Goal: Transaction & Acquisition: Purchase product/service

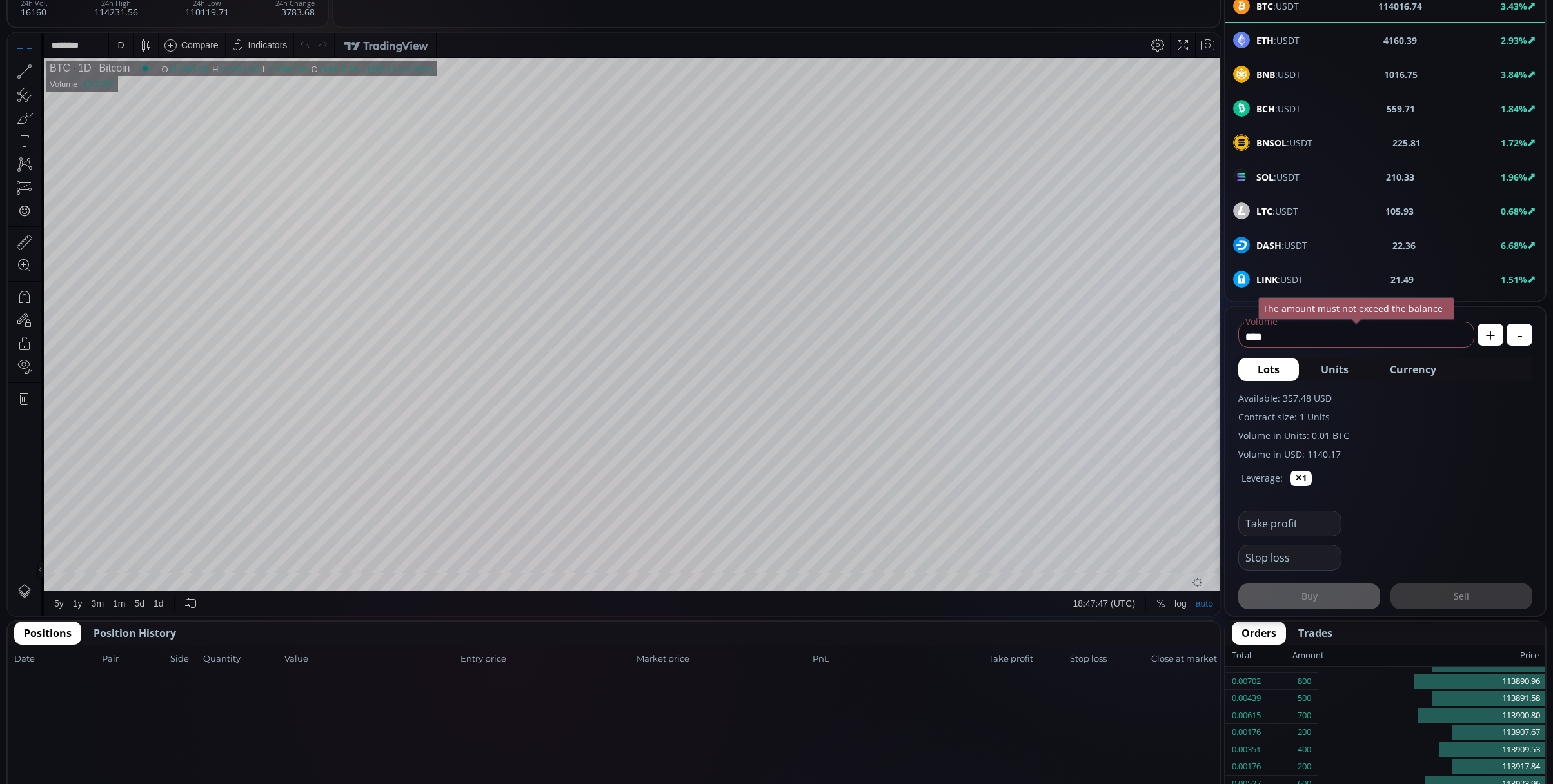
scroll to position [86, 0]
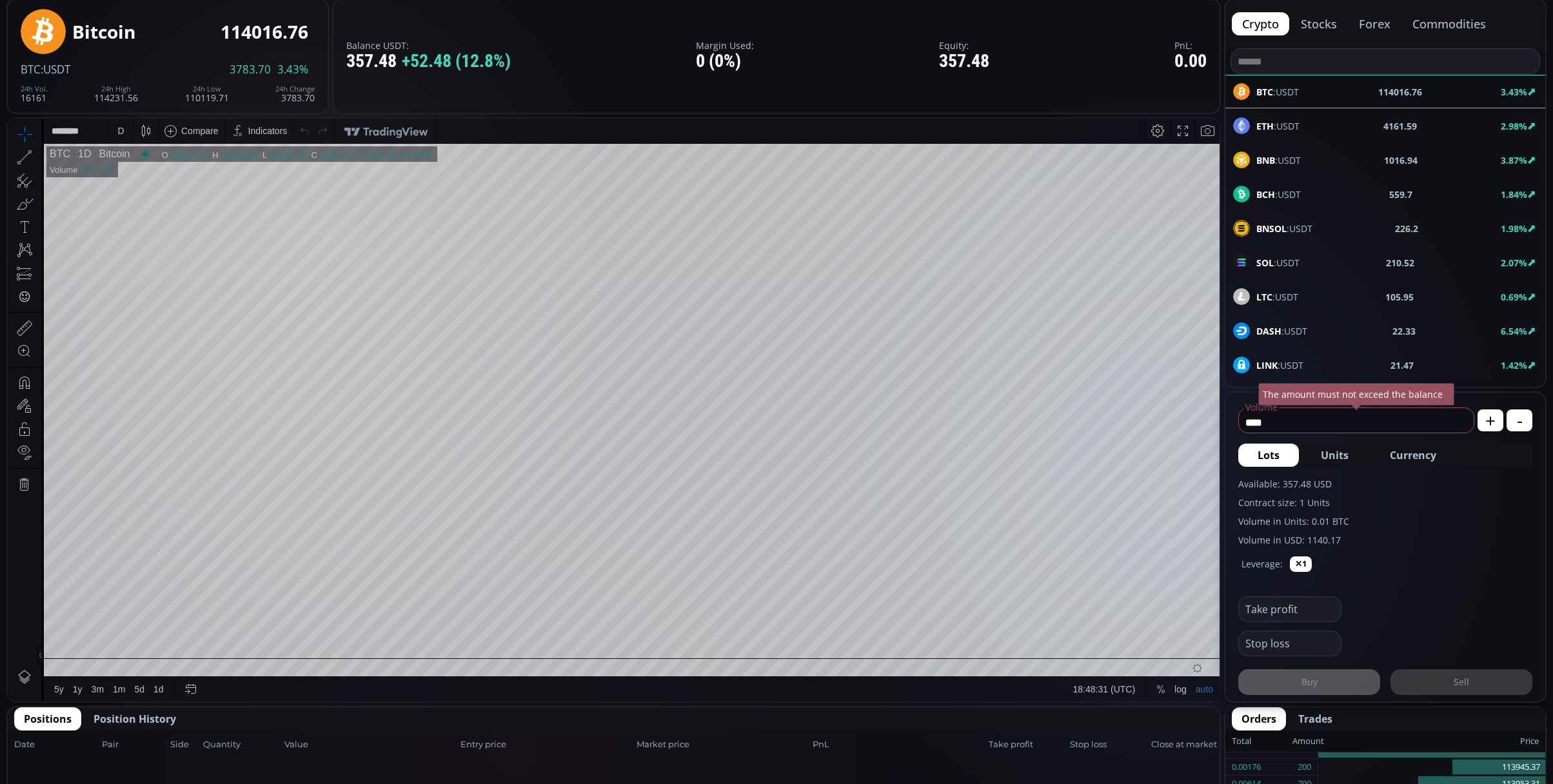
click at [116, 131] on div "D" at bounding box center [120, 131] width 11 height 24
click at [129, 172] on div "1 minute" at bounding box center [154, 177] width 91 height 20
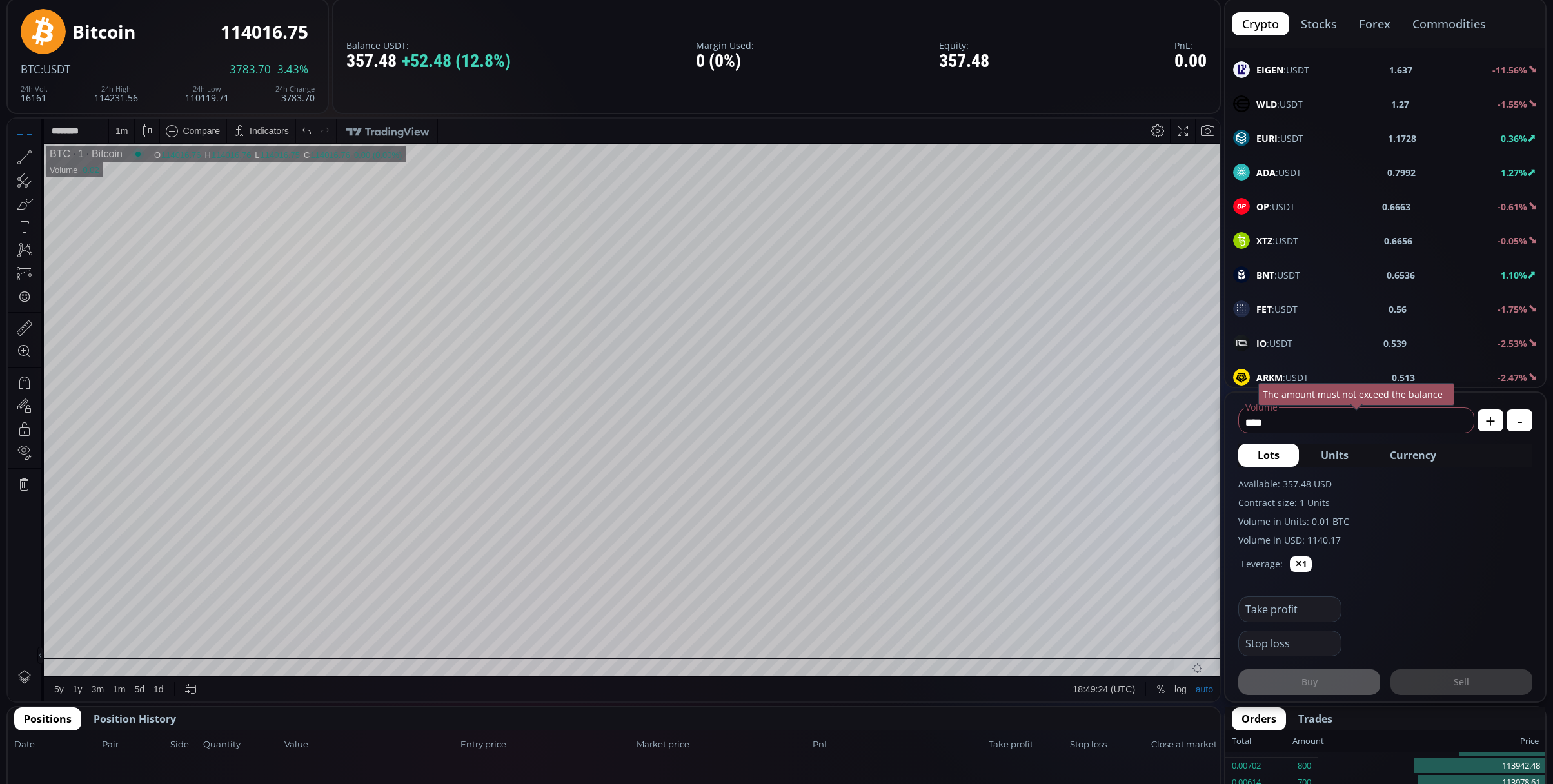
scroll to position [602, 0]
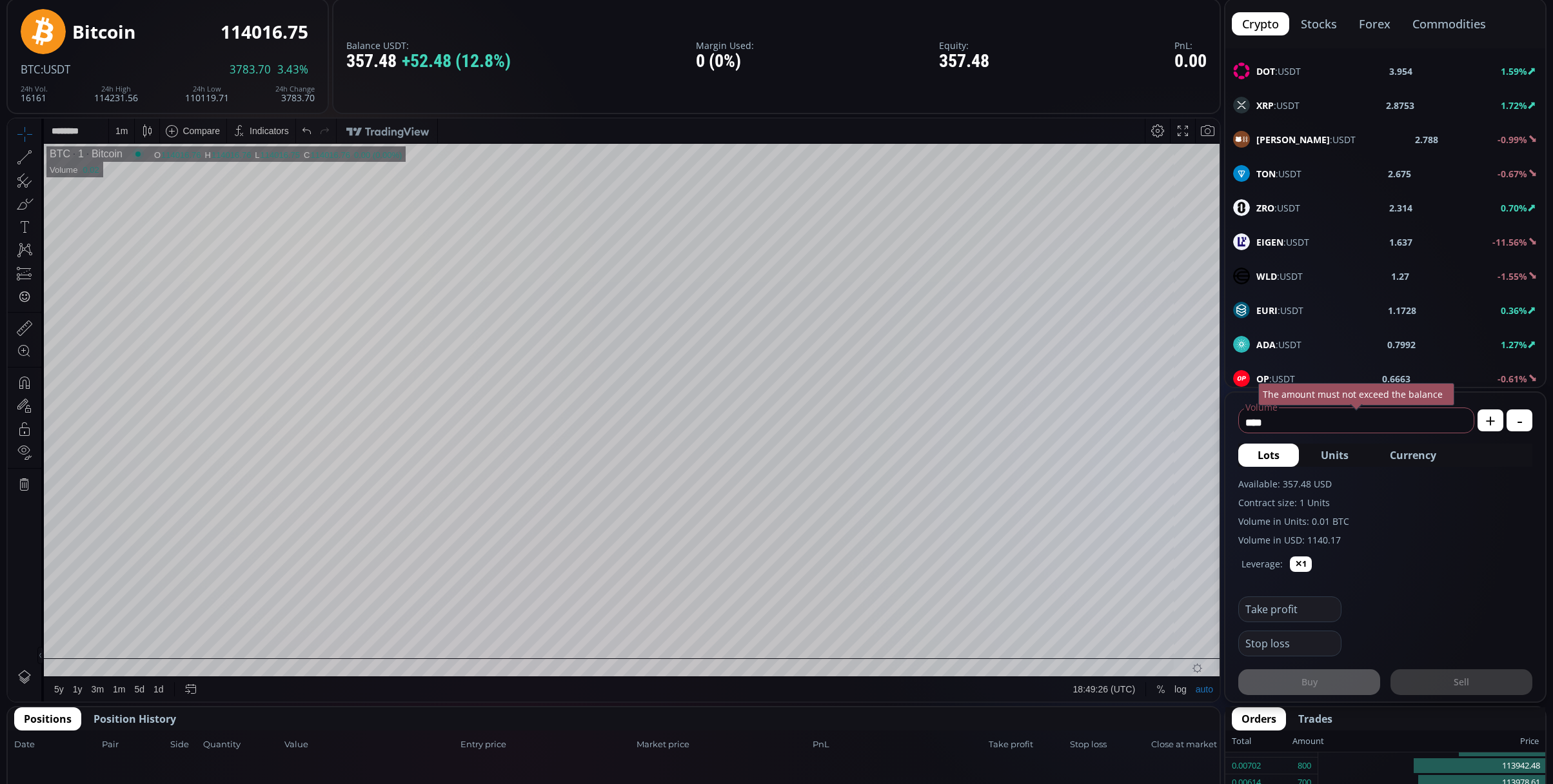
click at [1293, 111] on span "XRP :USDT" at bounding box center [1278, 105] width 43 height 14
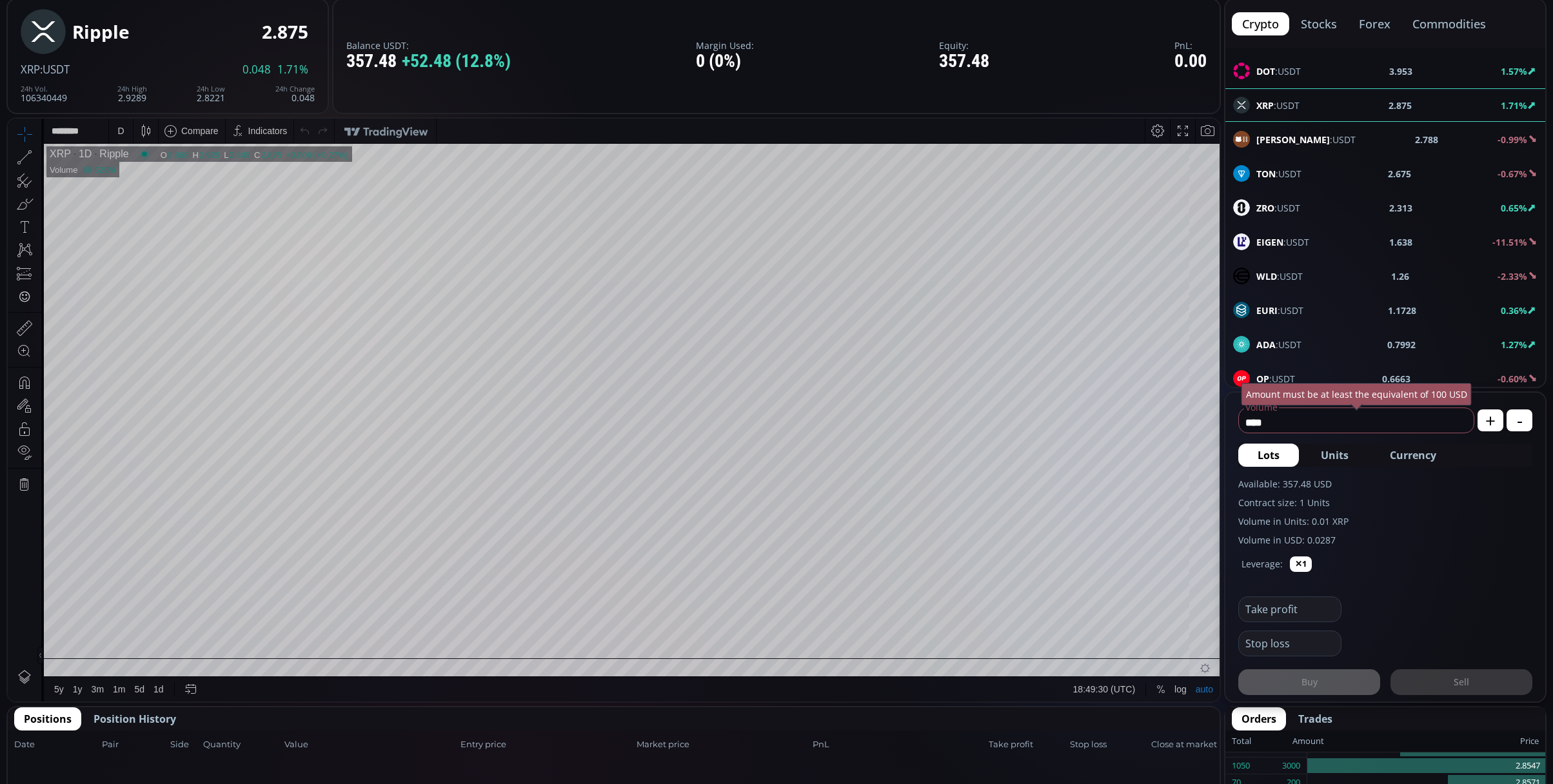
click at [118, 126] on div "D" at bounding box center [121, 131] width 7 height 11
click at [152, 179] on div "1 minute" at bounding box center [134, 178] width 35 height 11
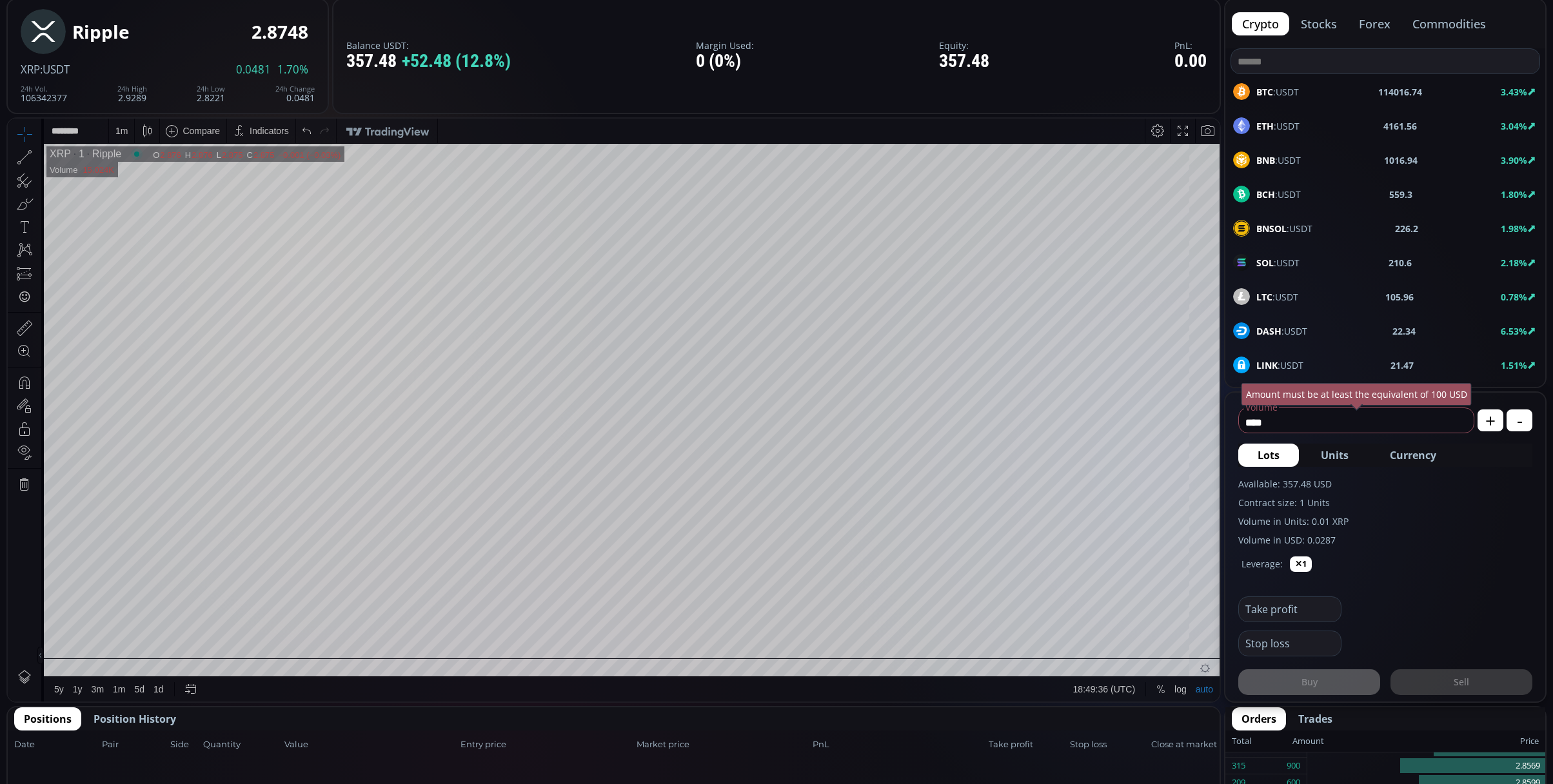
click at [1292, 156] on span "BNB :USDT" at bounding box center [1279, 160] width 44 height 14
click at [115, 128] on div "D" at bounding box center [120, 131] width 11 height 24
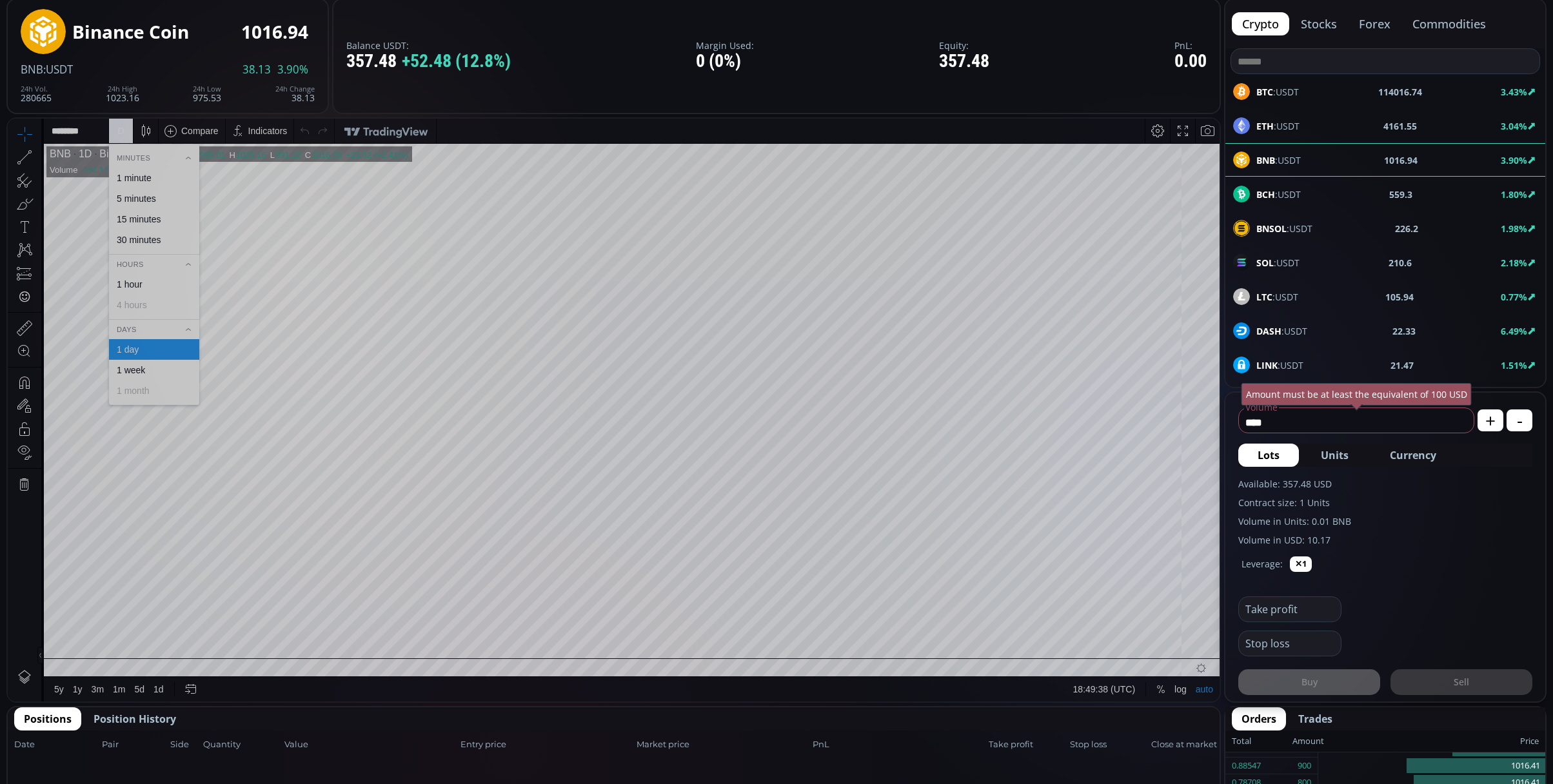
click at [136, 176] on div "1 minute" at bounding box center [134, 178] width 35 height 11
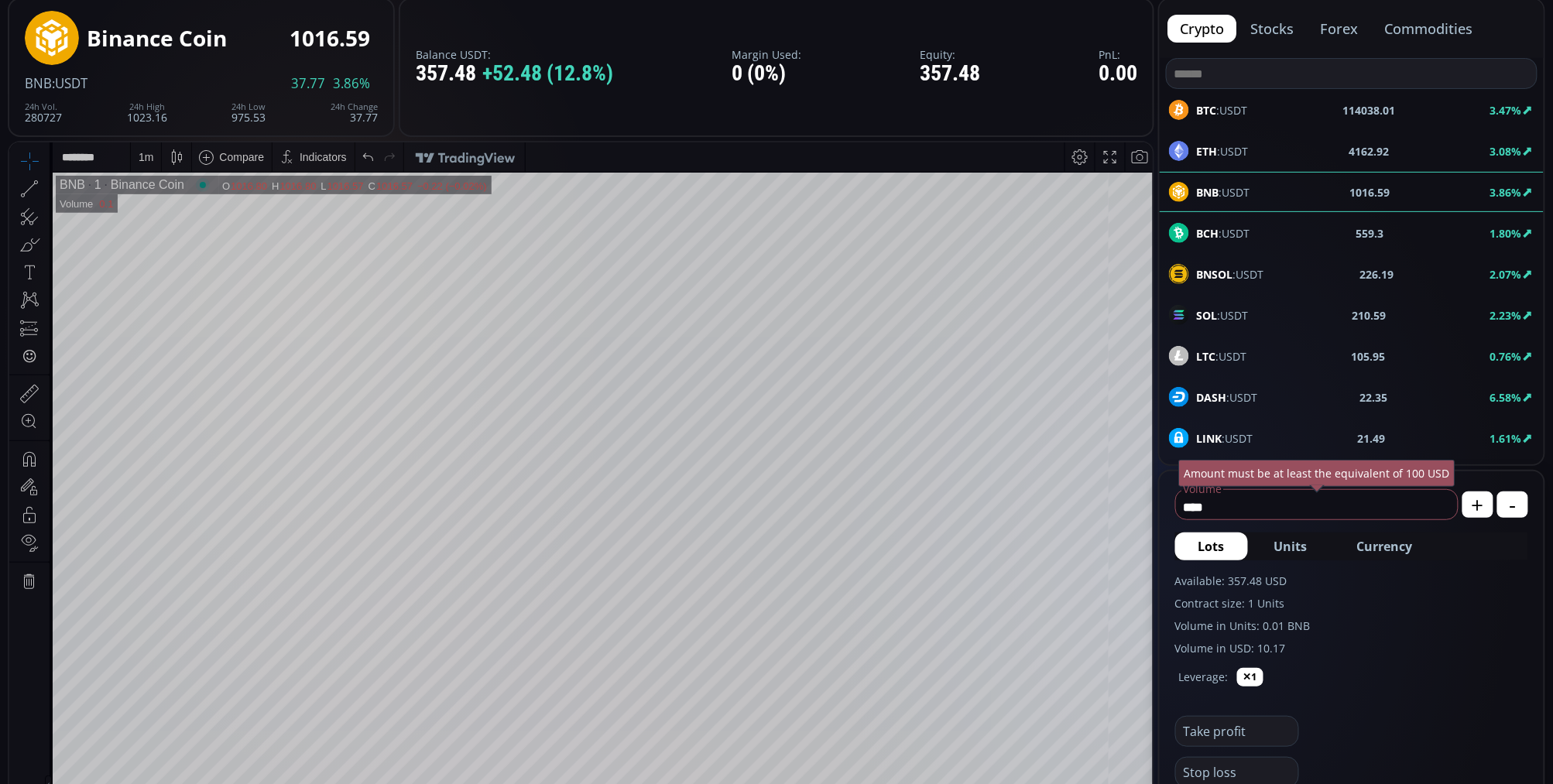
scroll to position [274, 0]
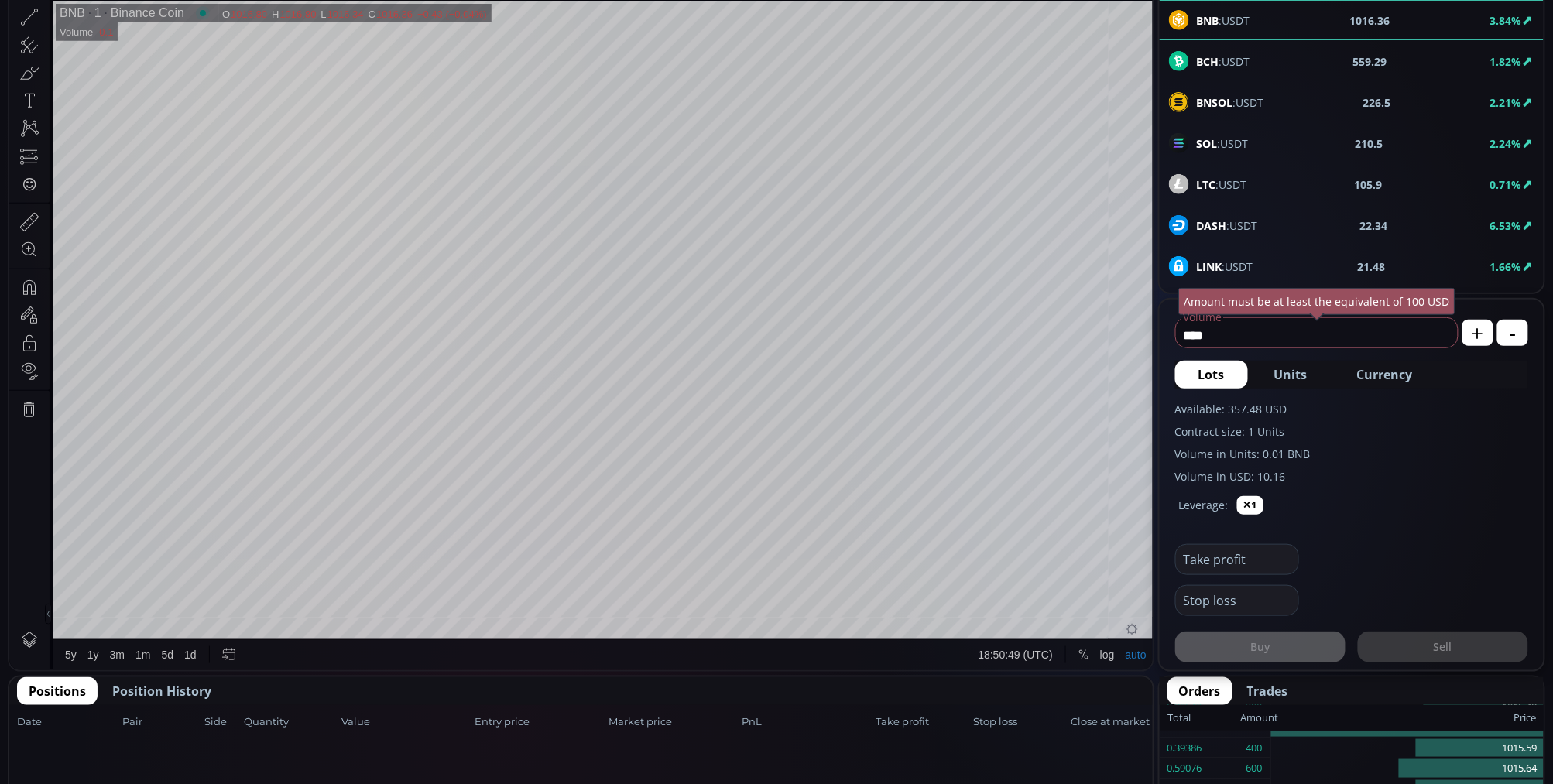
scroll to position [103, 0]
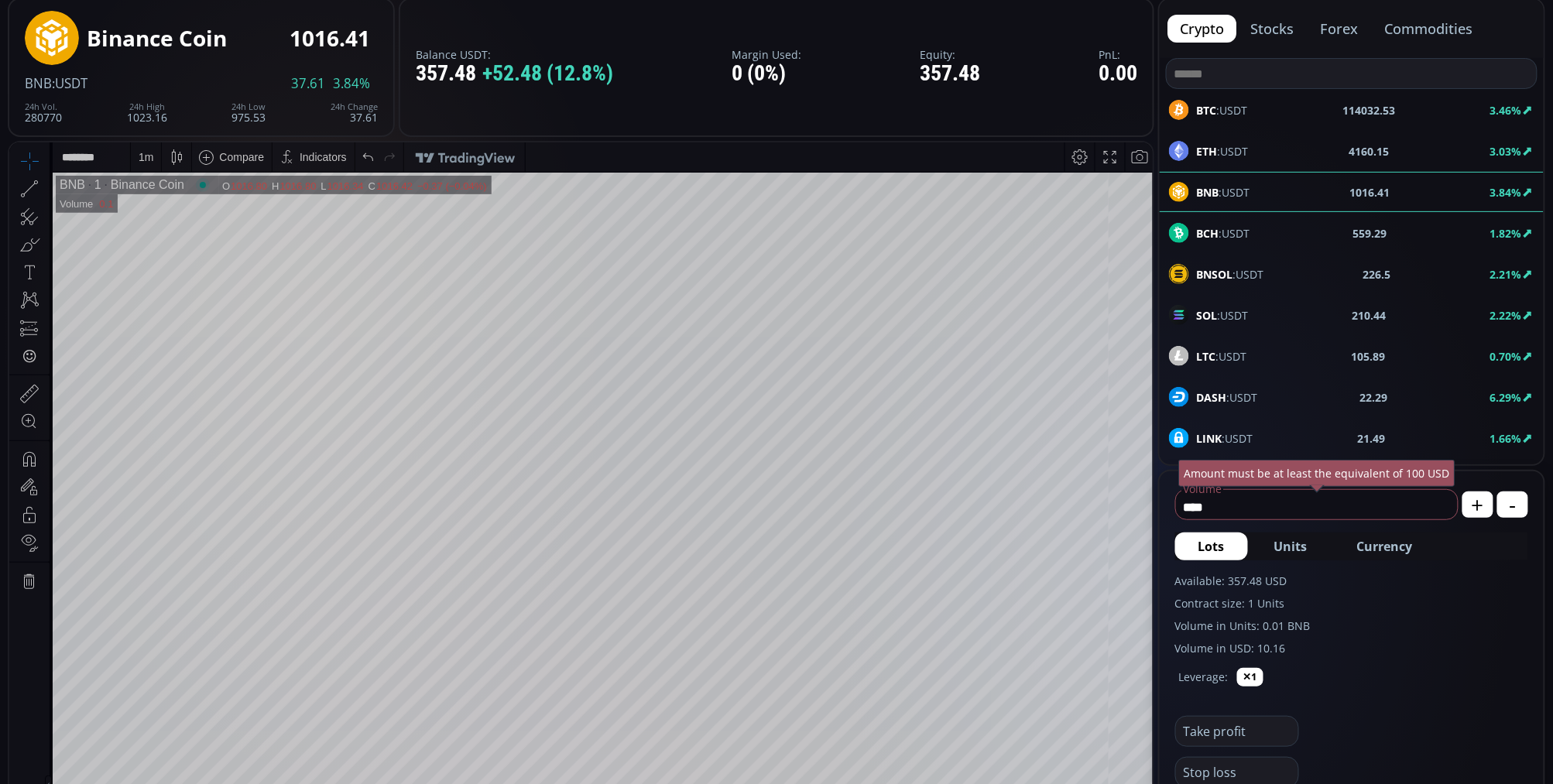
click at [1394, 542] on span "Currency" at bounding box center [1384, 546] width 56 height 19
drag, startPoint x: 1282, startPoint y: 506, endPoint x: 1172, endPoint y: 521, distance: 111.0
click at [1172, 521] on form "******* Volume USD Amount must be at least the equivalent of 100 USD + - Lots U…" at bounding box center [1352, 657] width 384 height 370
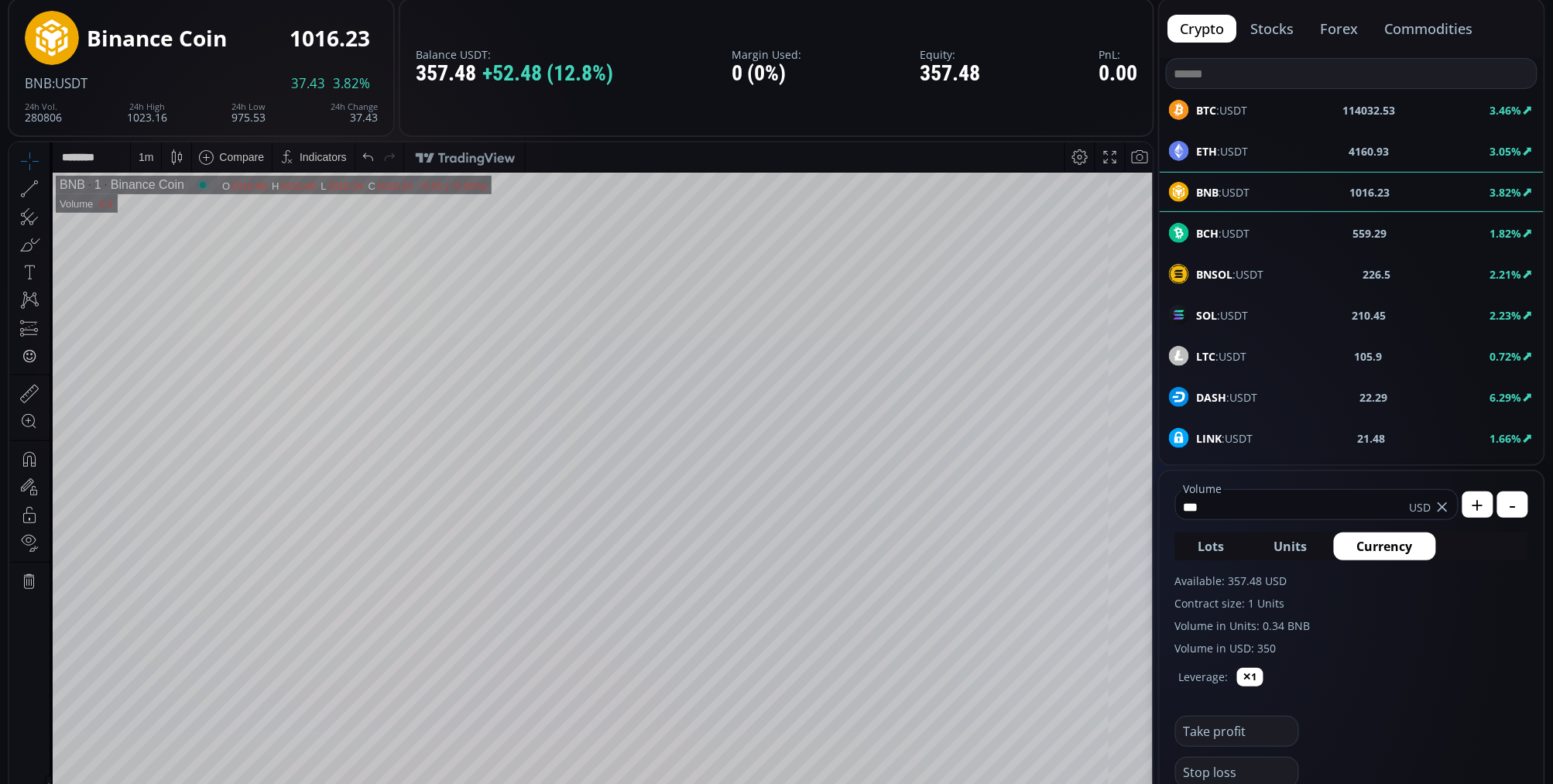
scroll to position [361, 0]
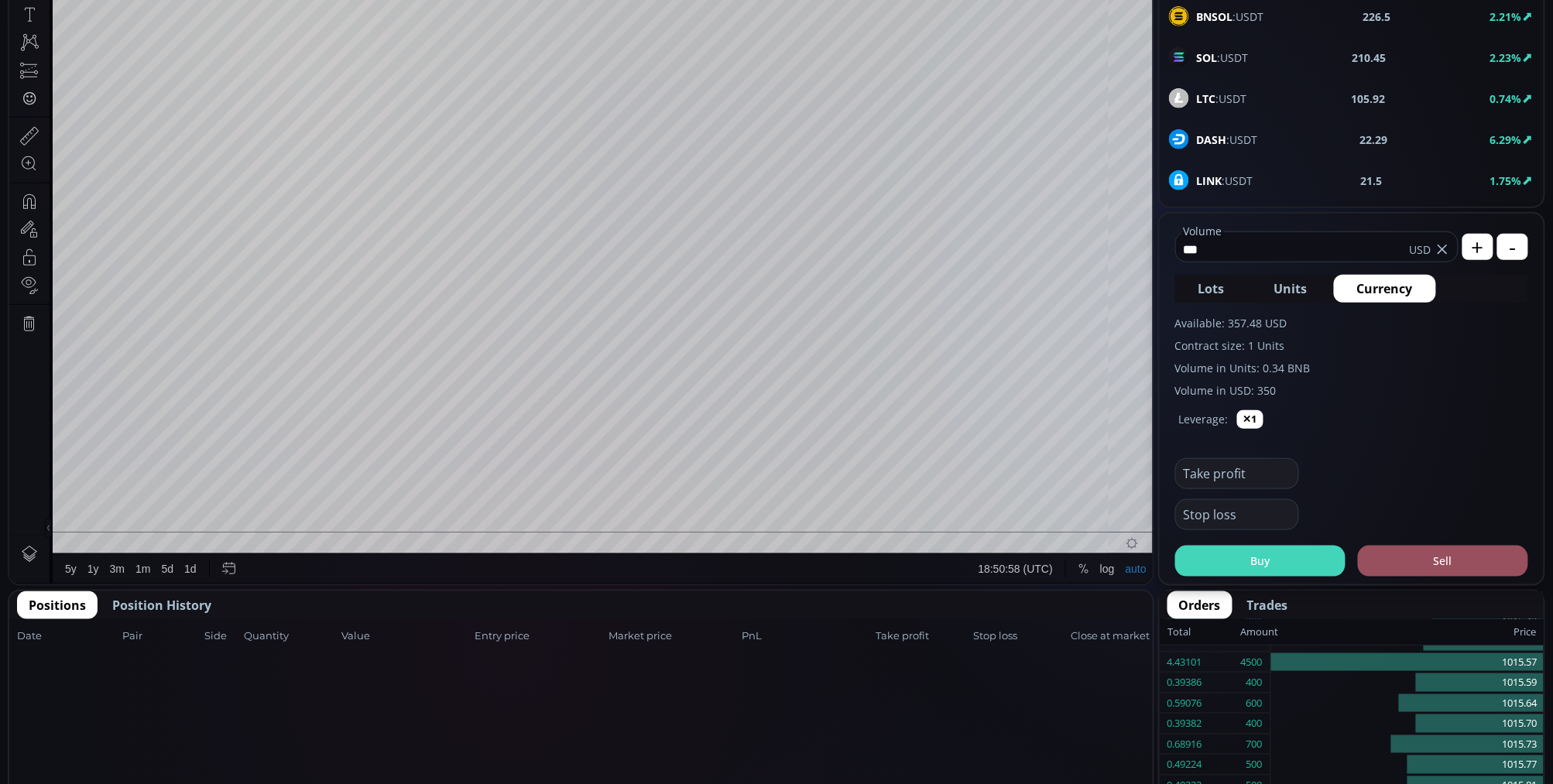
type input "***"
click at [1273, 561] on button "Buy" at bounding box center [1261, 562] width 171 height 31
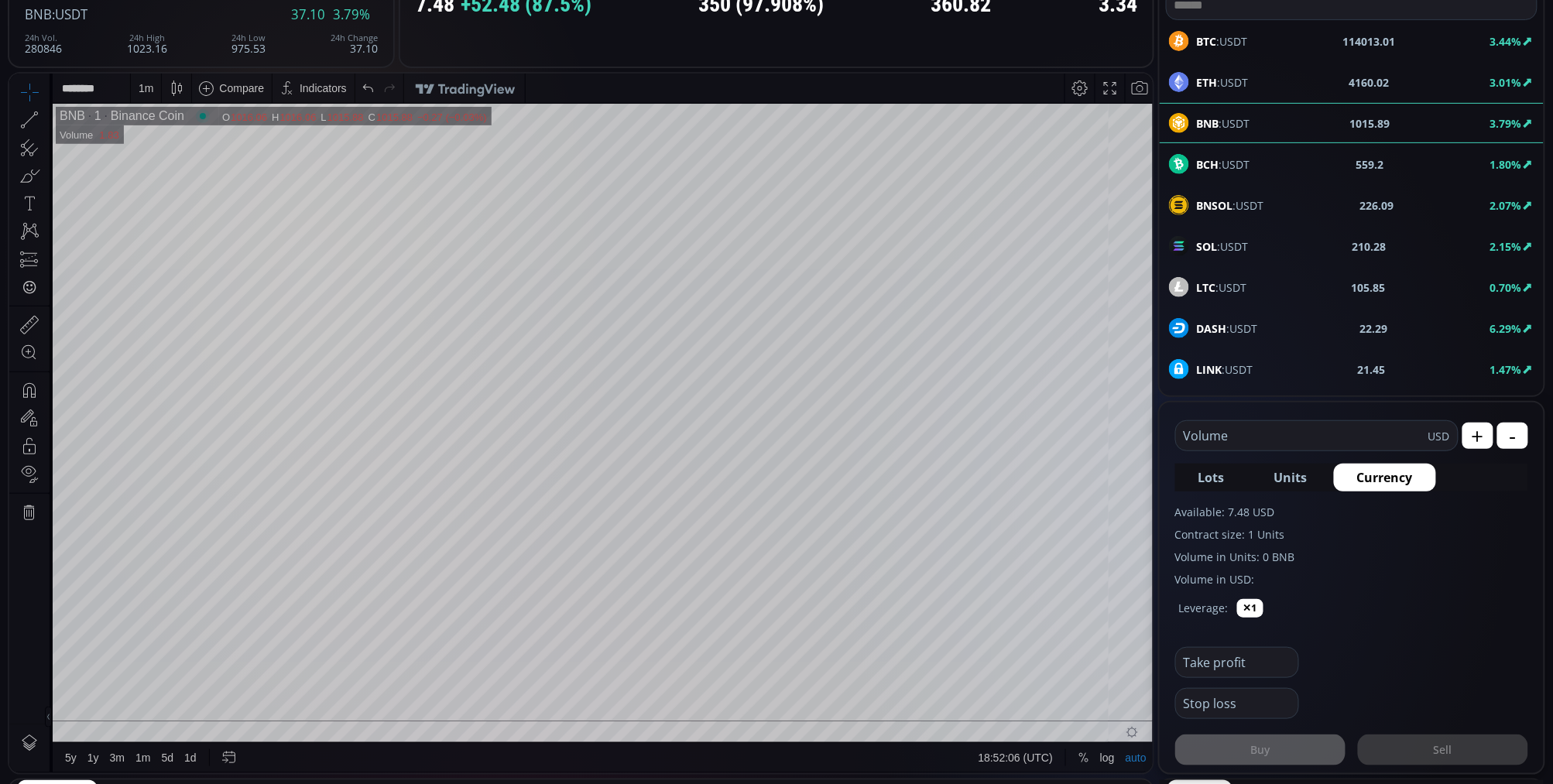
scroll to position [344, 0]
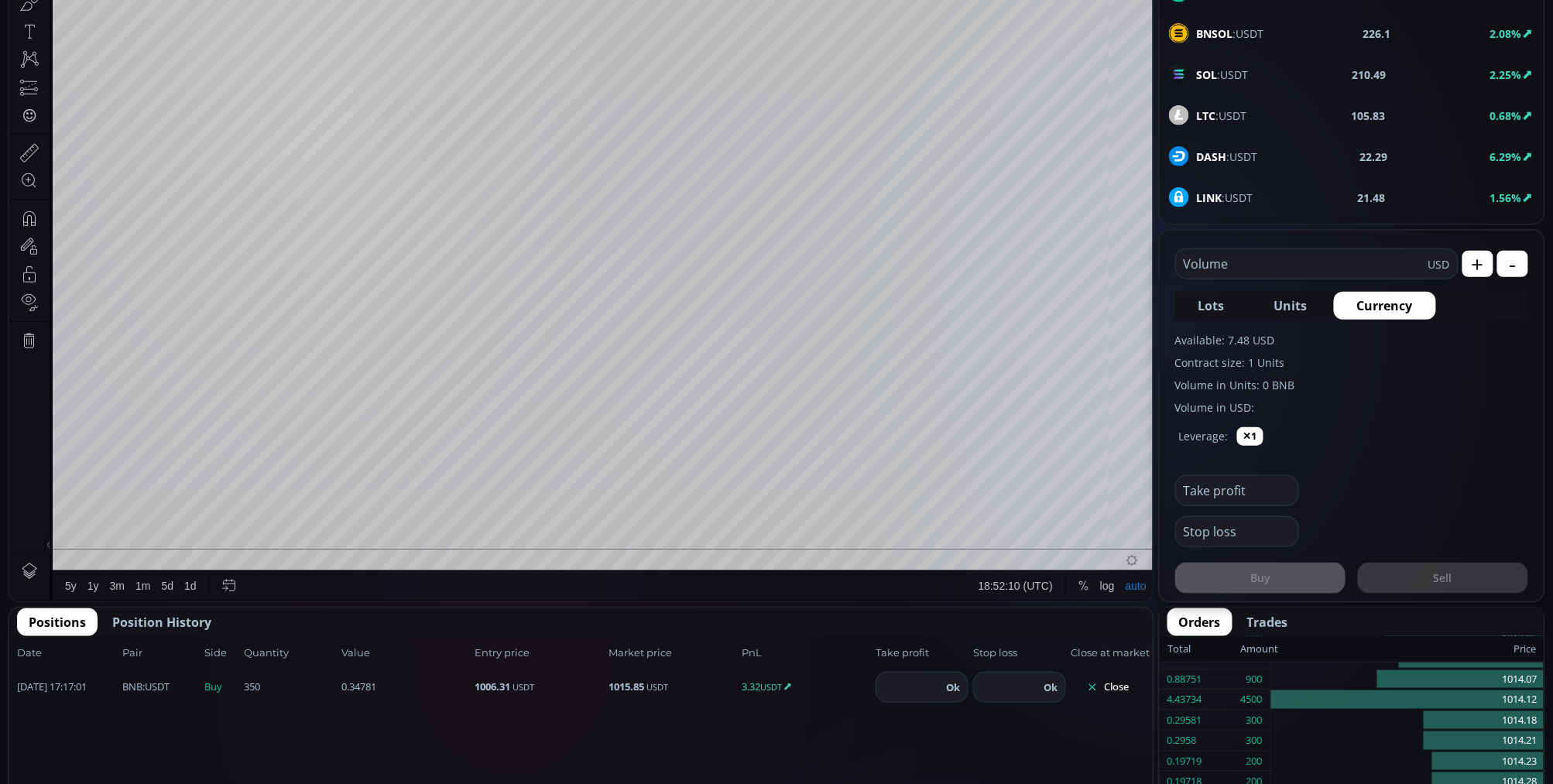
click at [1118, 689] on button "Close" at bounding box center [1108, 686] width 75 height 24
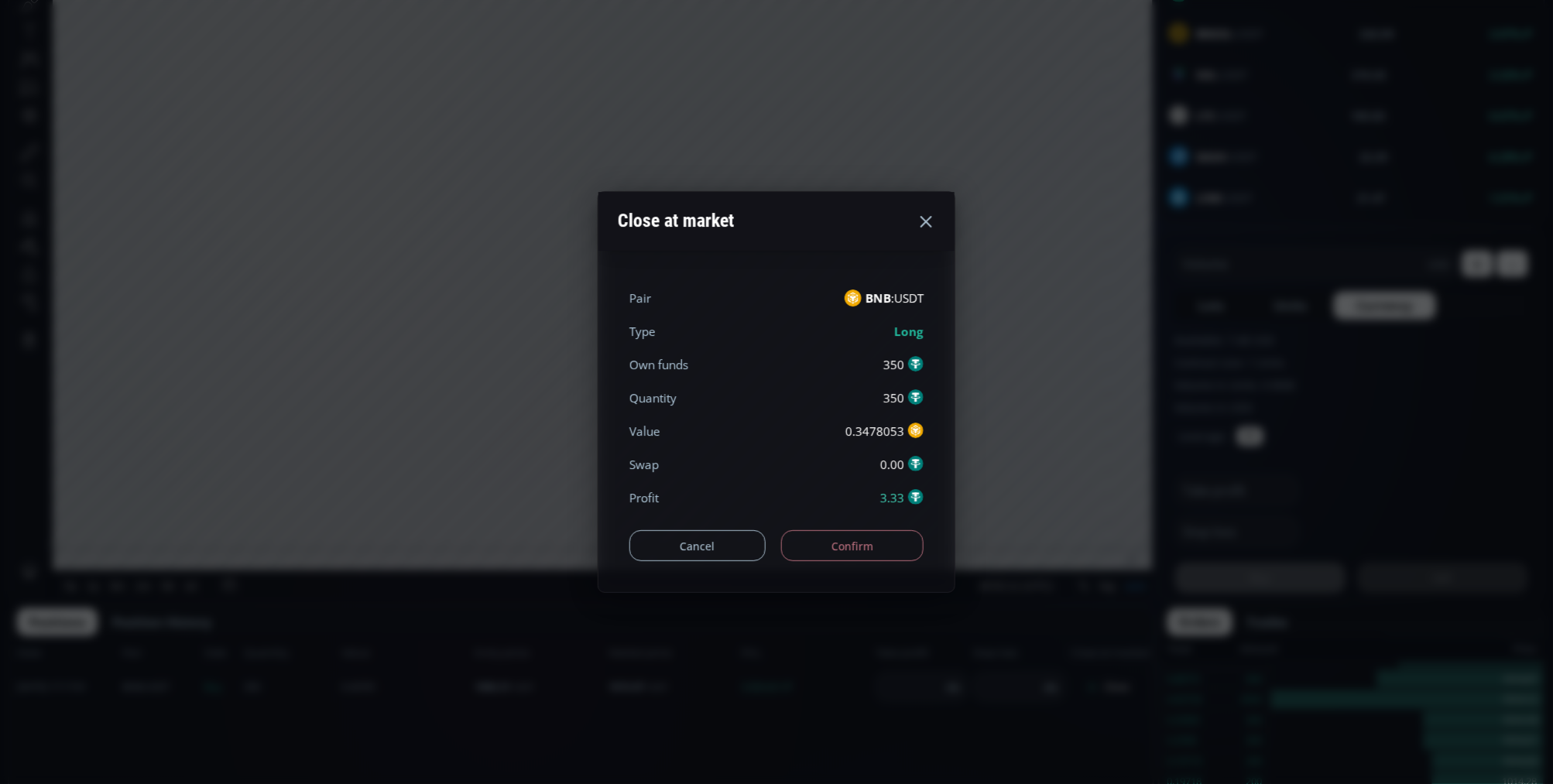
click at [863, 555] on button "Confirm" at bounding box center [853, 546] width 143 height 31
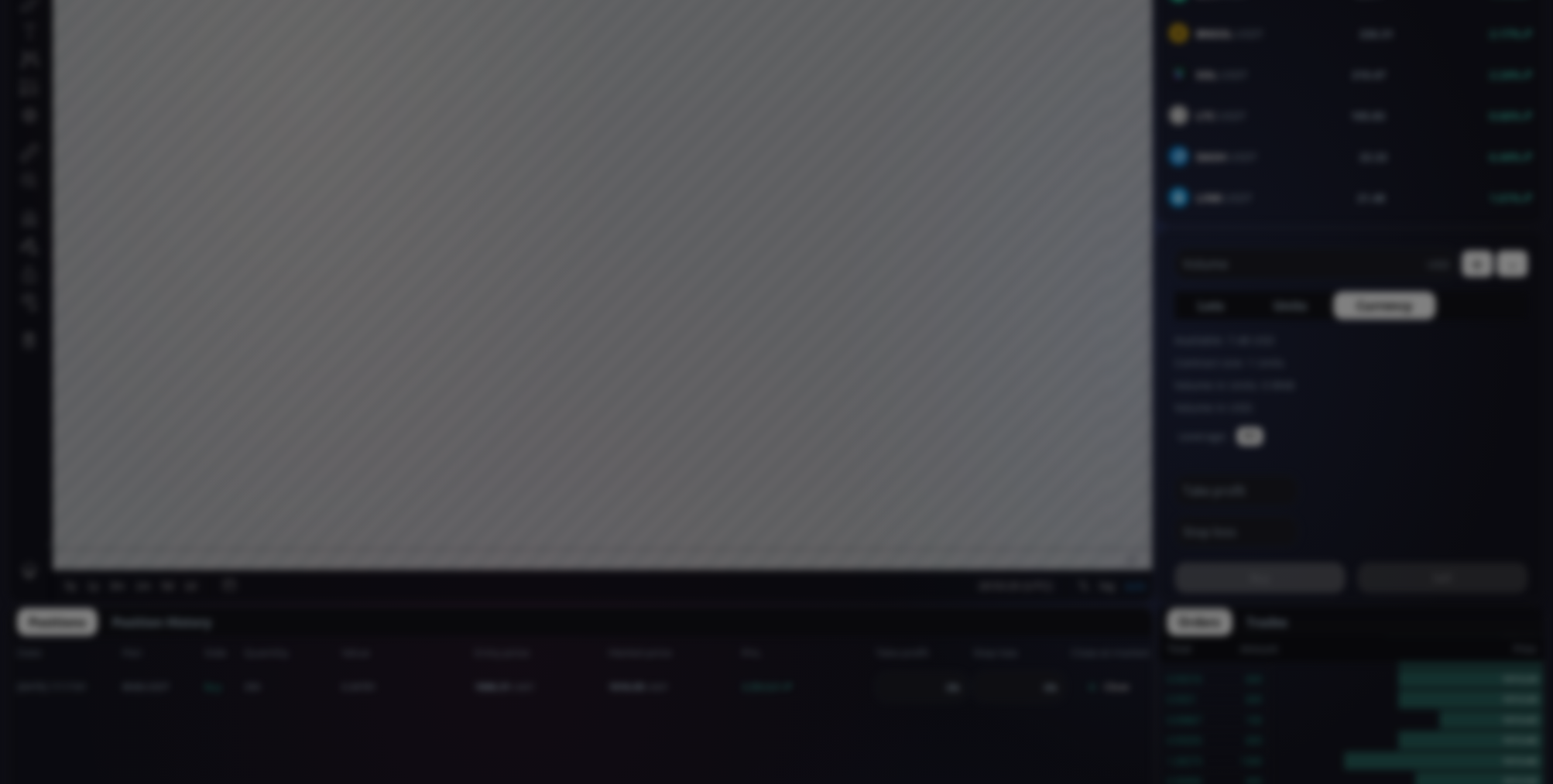
click at [932, 707] on div "**********" at bounding box center [776, 766] width 1553 height 2222
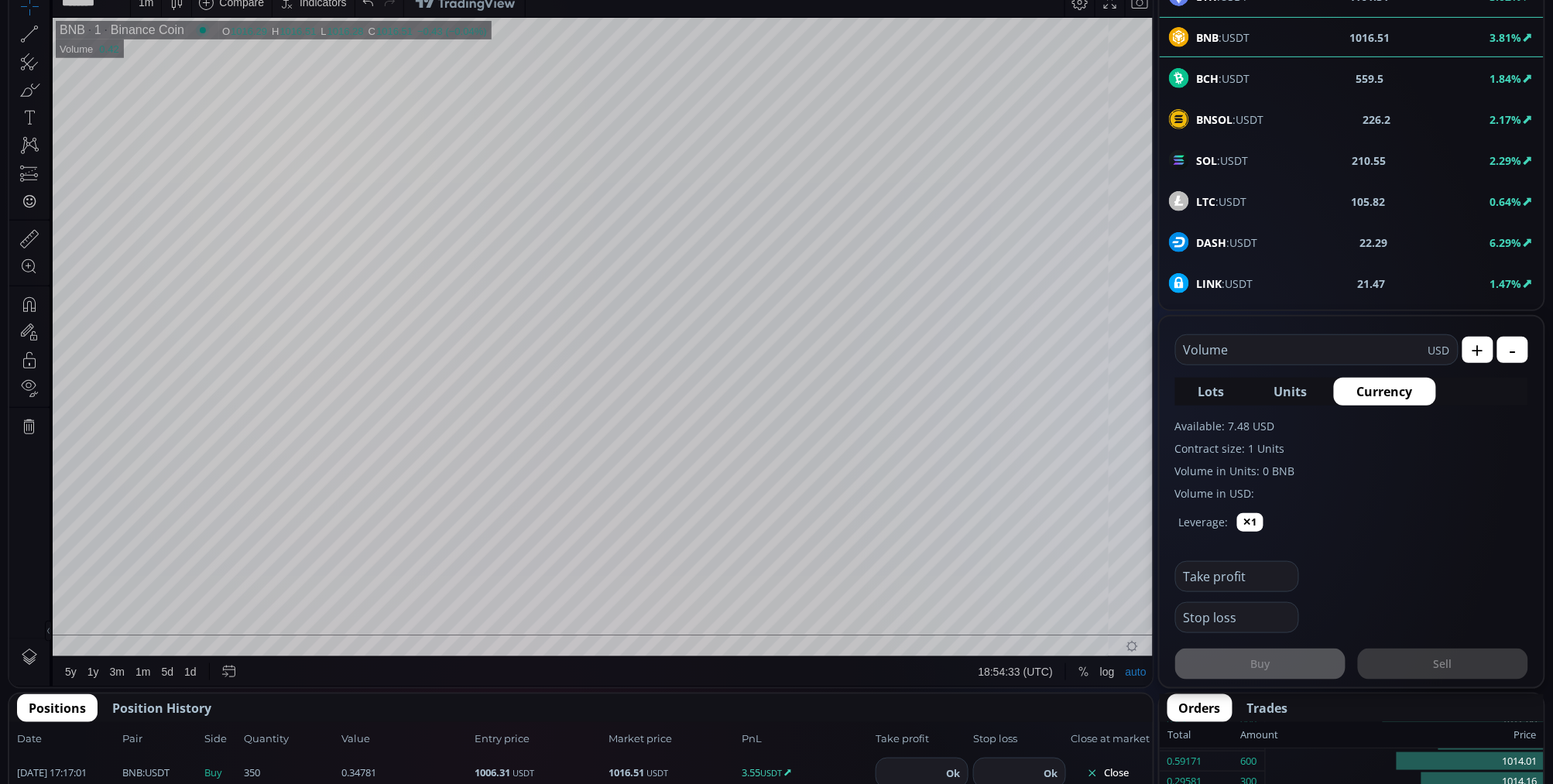
scroll to position [429, 0]
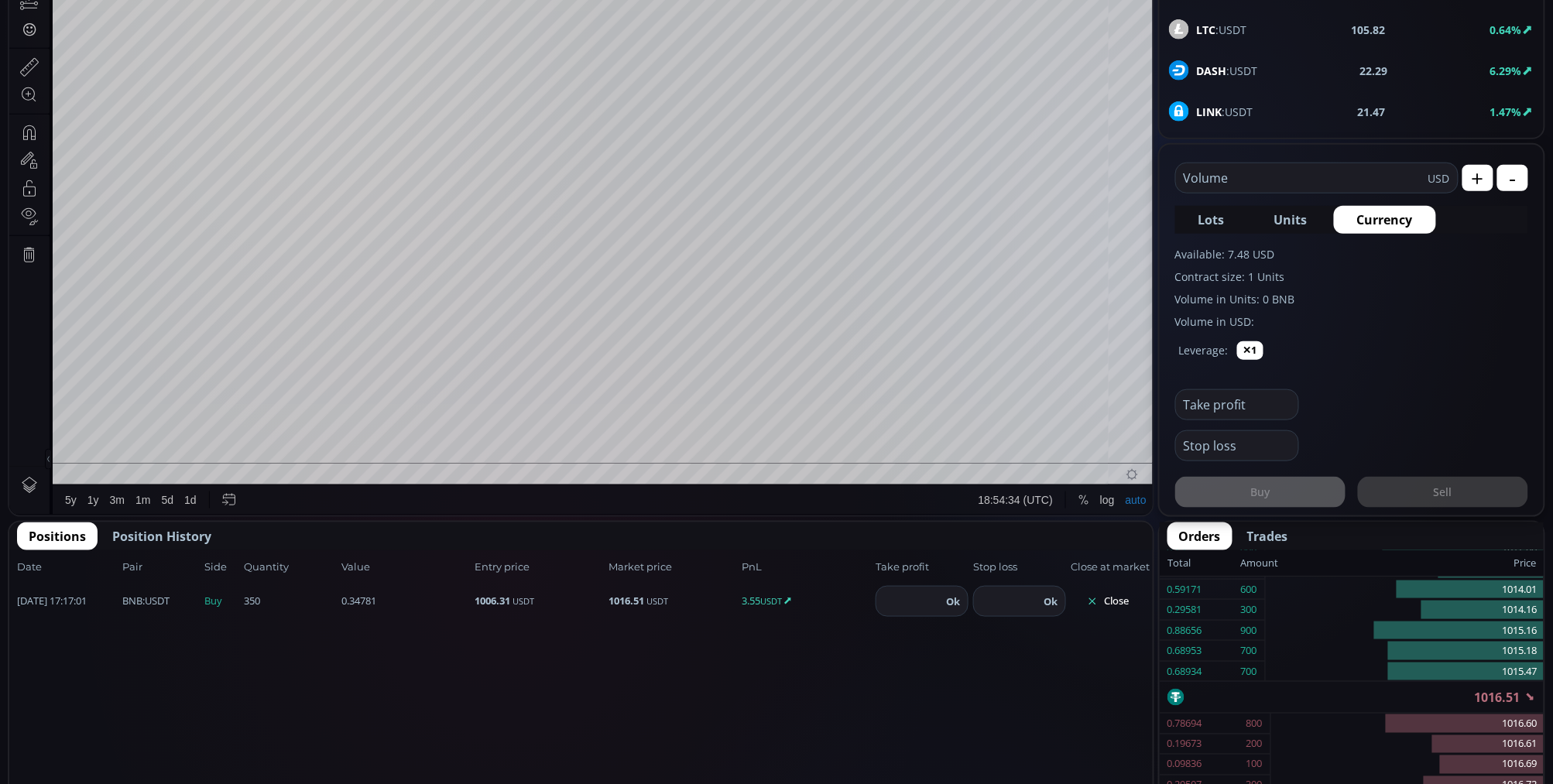
click at [909, 592] on input "number" at bounding box center [909, 601] width 65 height 29
type input "****"
click at [954, 604] on button "Ok" at bounding box center [953, 601] width 24 height 17
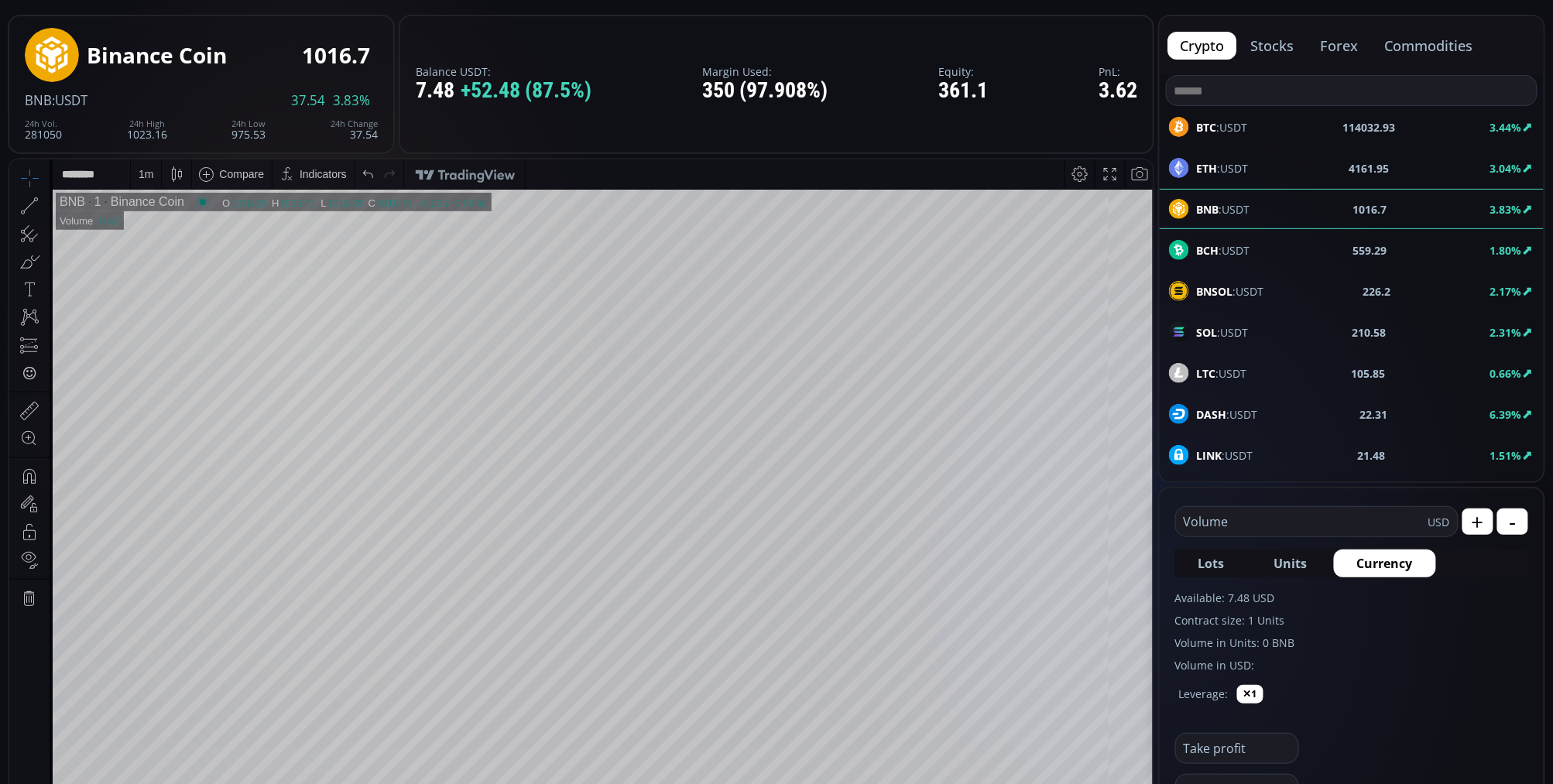
click at [138, 181] on div "1 m" at bounding box center [145, 173] width 15 height 29
click at [156, 248] on div "5 minutes" at bounding box center [164, 254] width 47 height 13
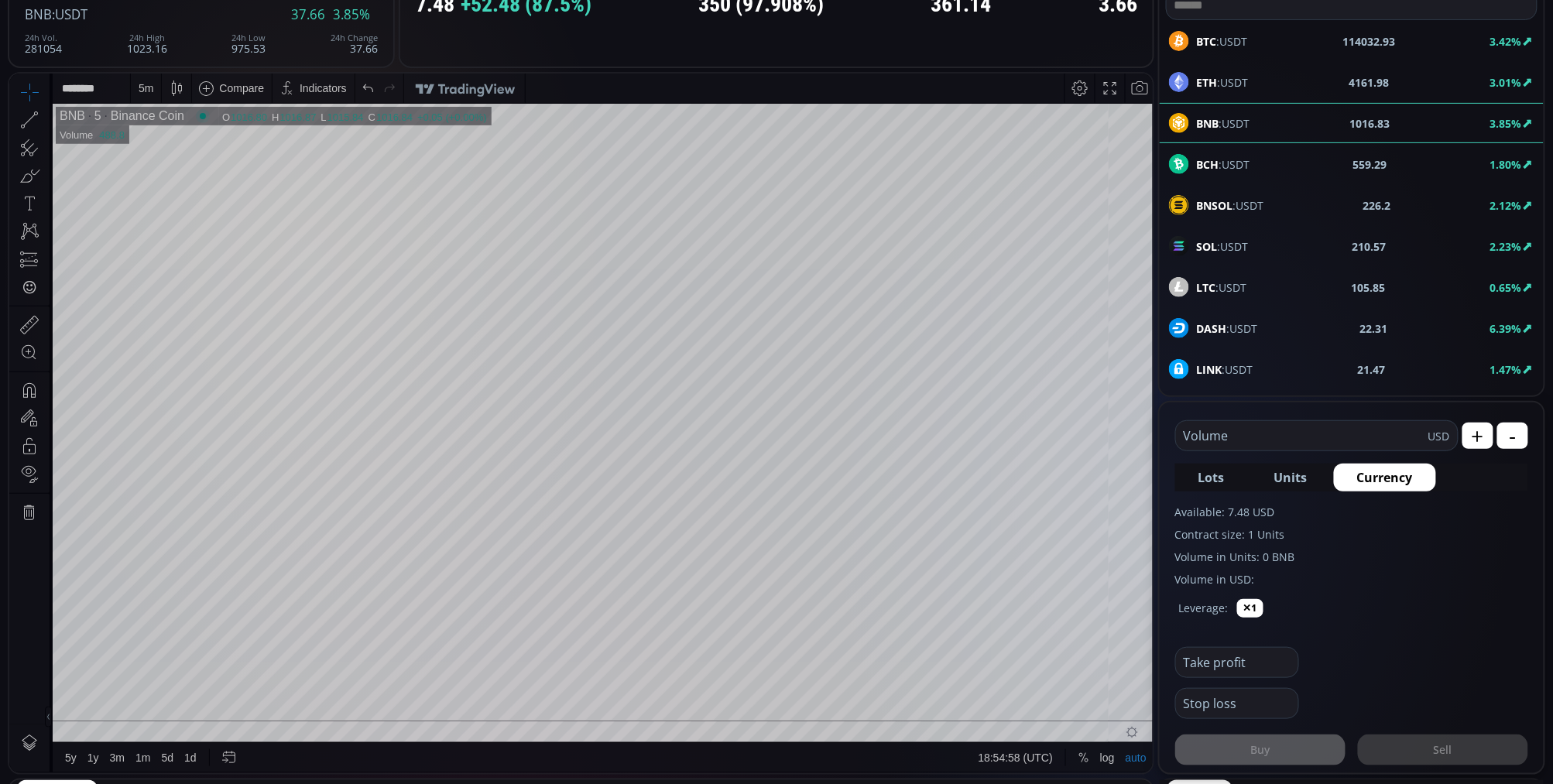
scroll to position [344, 0]
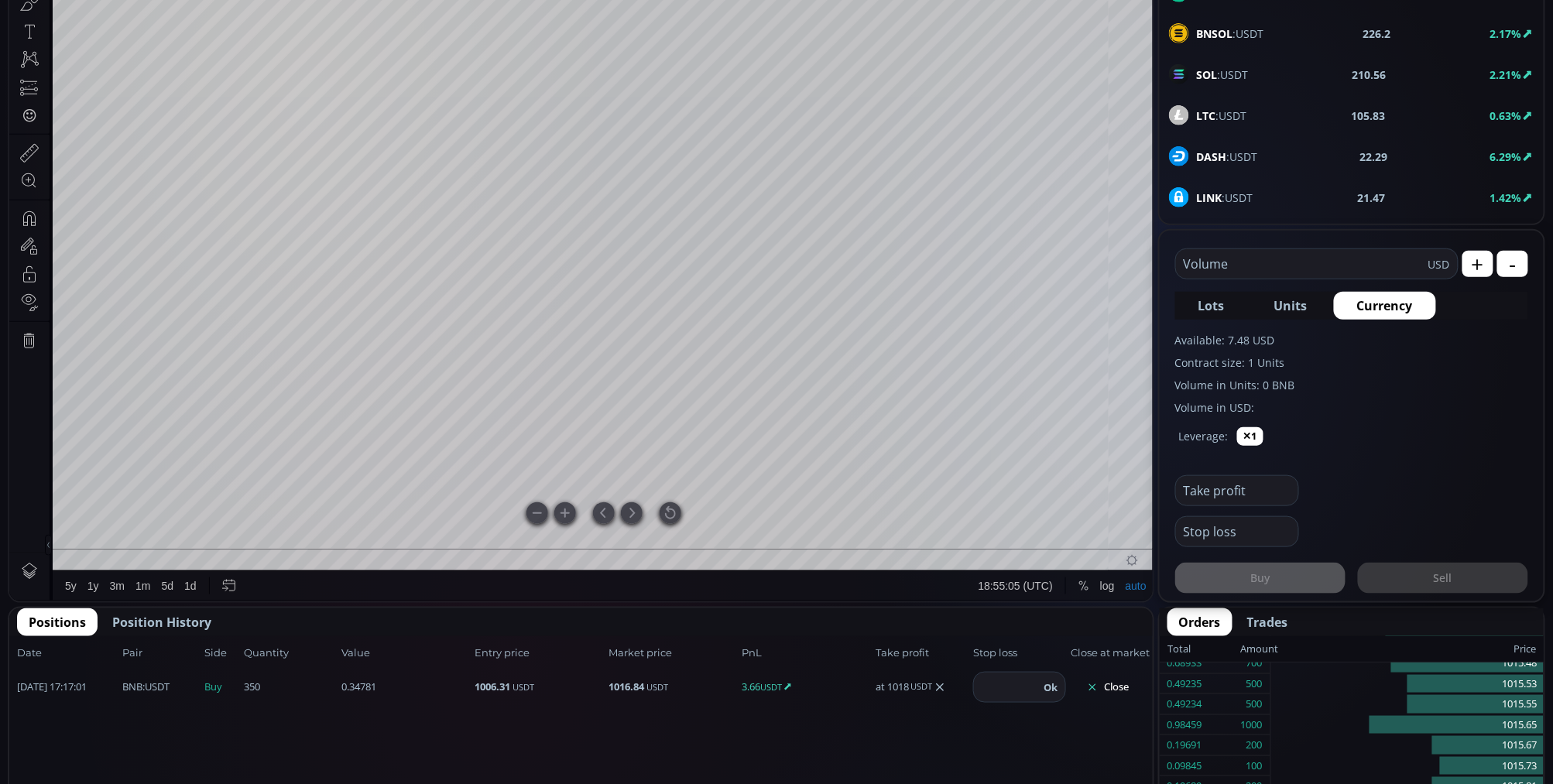
click at [672, 516] on div at bounding box center [671, 514] width 22 height 22
click at [673, 508] on div at bounding box center [671, 514] width 22 height 22
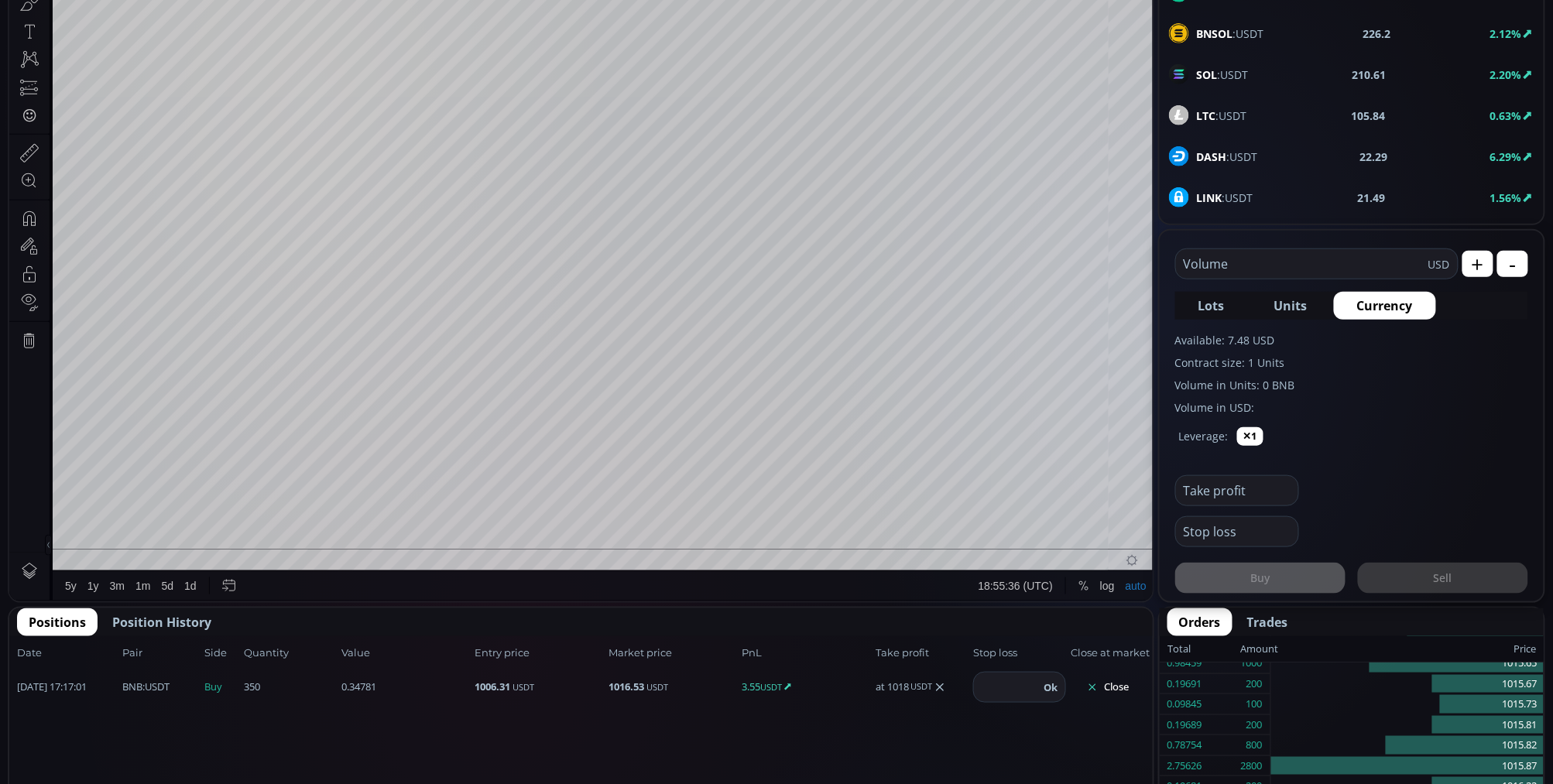
click at [1112, 674] on button "Close" at bounding box center [1108, 686] width 75 height 24
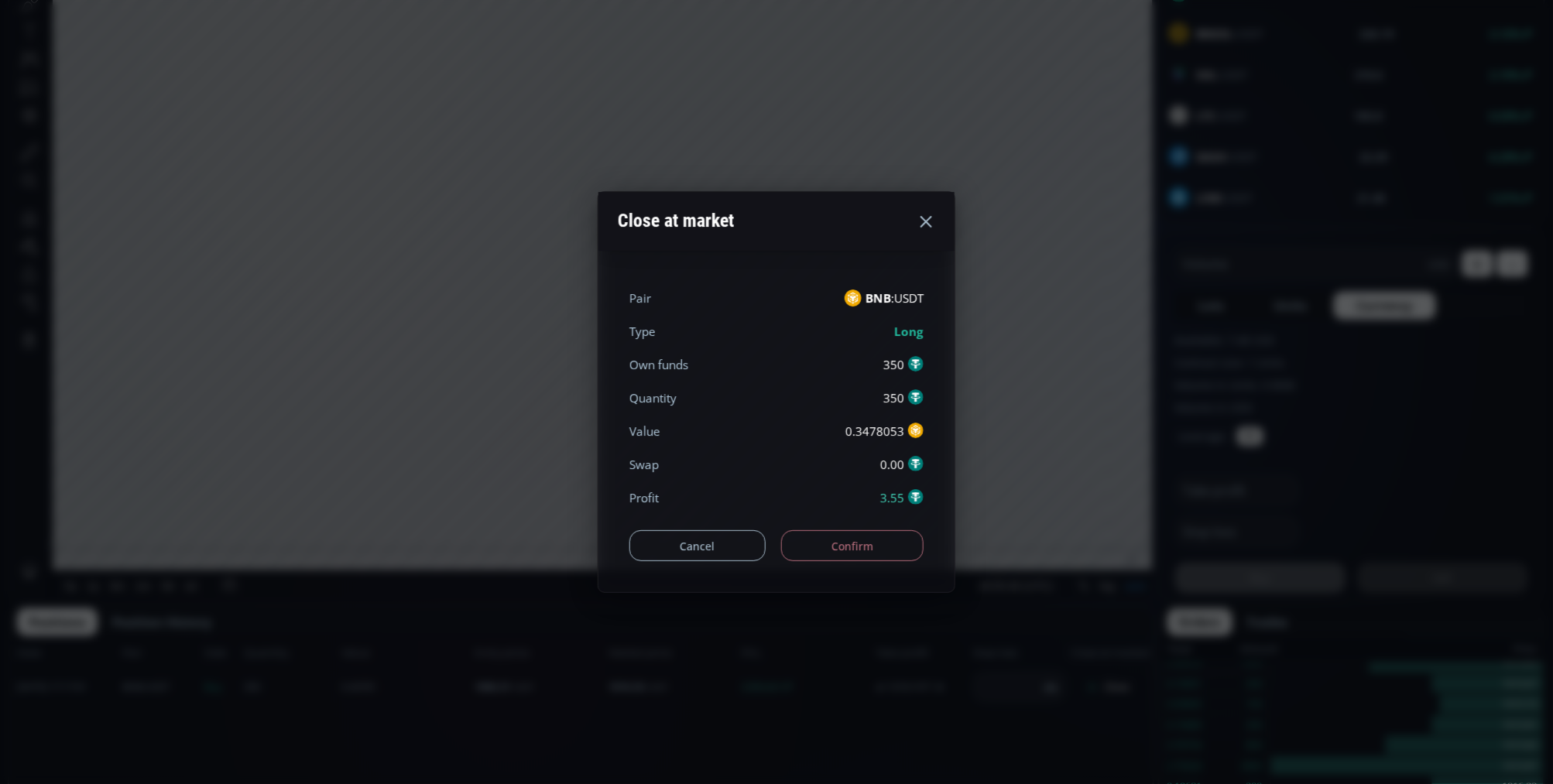
click at [885, 535] on button "Confirm" at bounding box center [853, 546] width 143 height 31
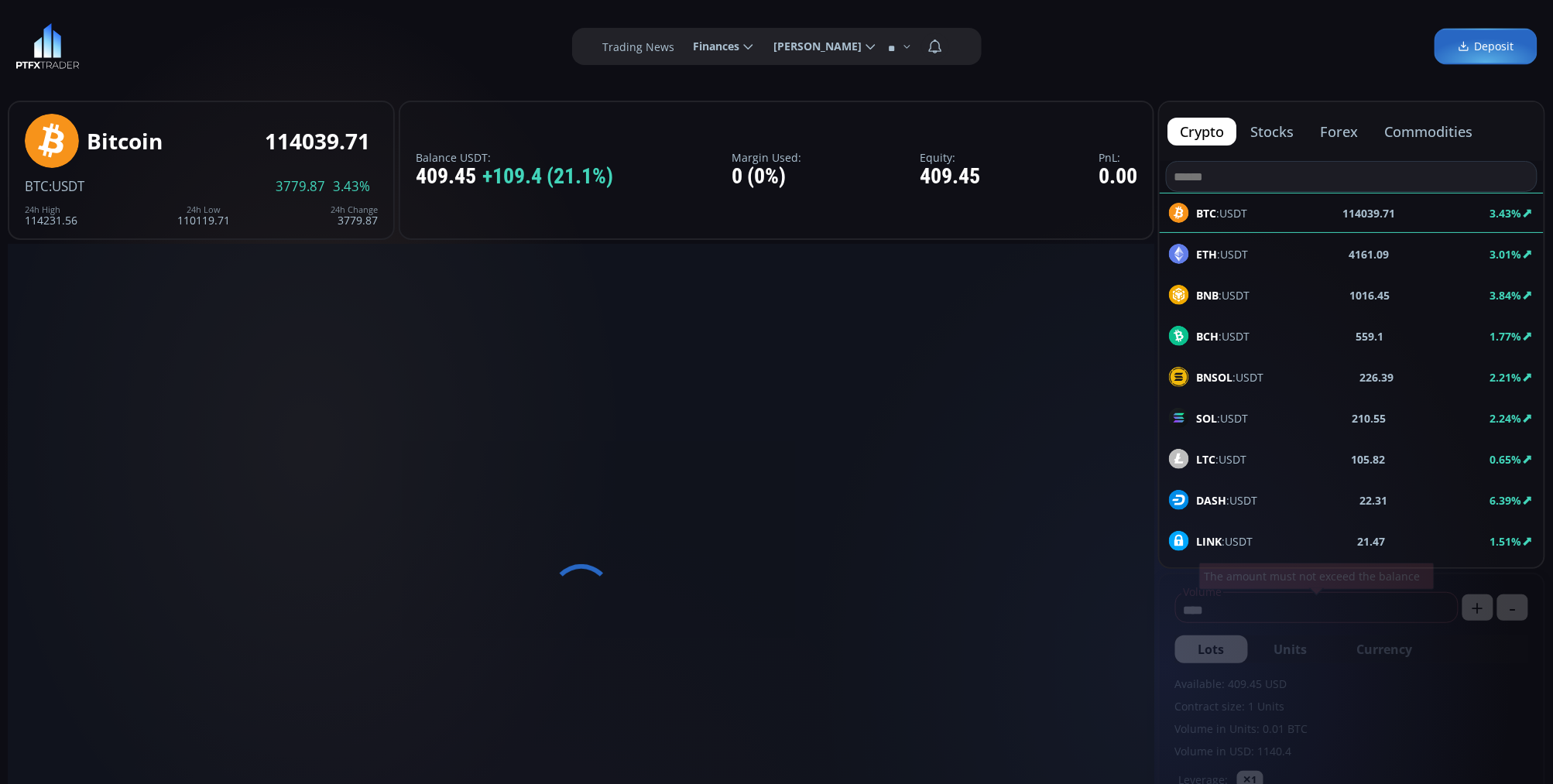
click at [1234, 282] on div "BNB :USDT 1016.45 3.84%" at bounding box center [1352, 294] width 384 height 40
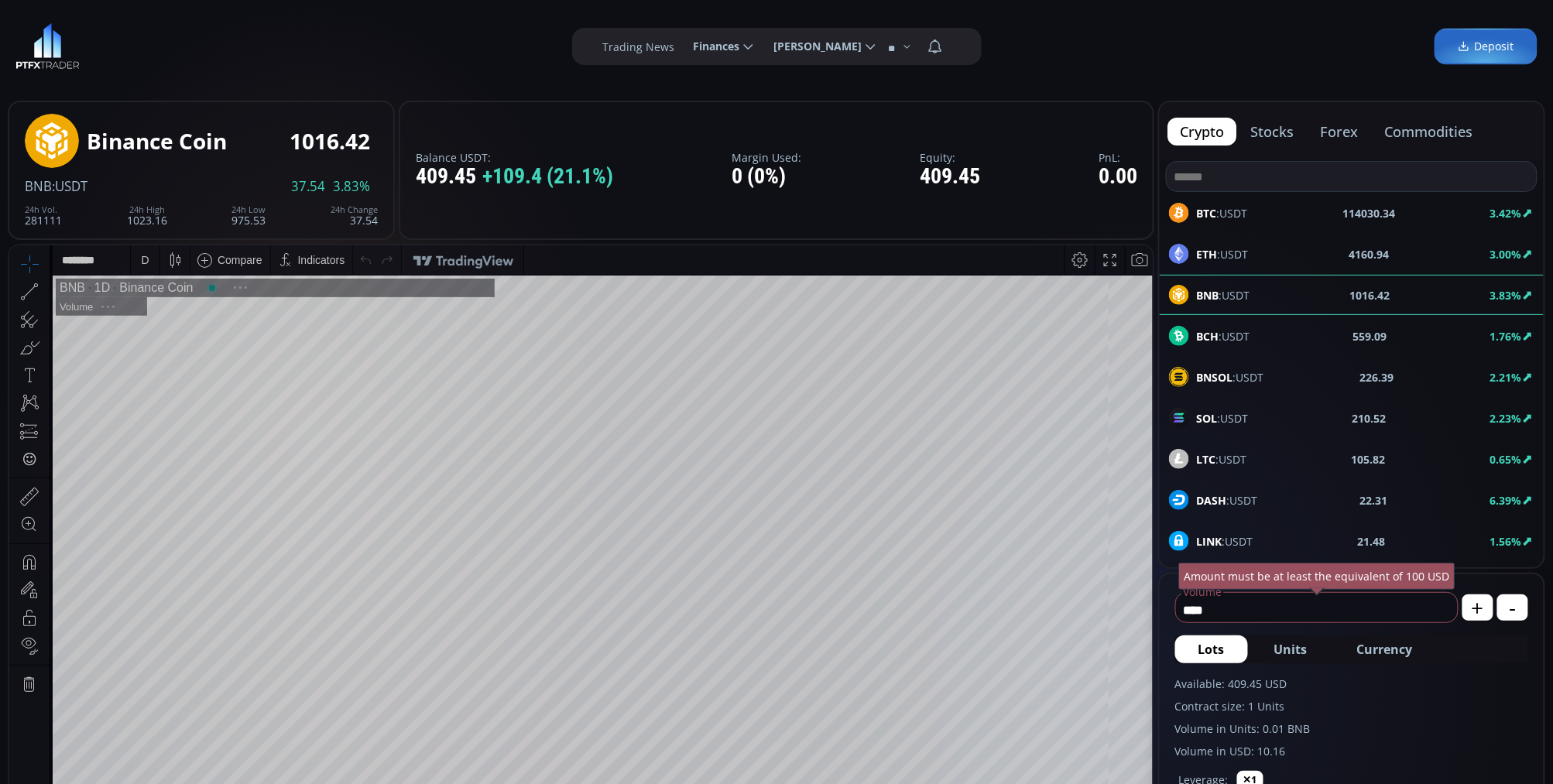
scroll to position [215, 0]
click at [1398, 645] on span "Currency" at bounding box center [1384, 649] width 56 height 19
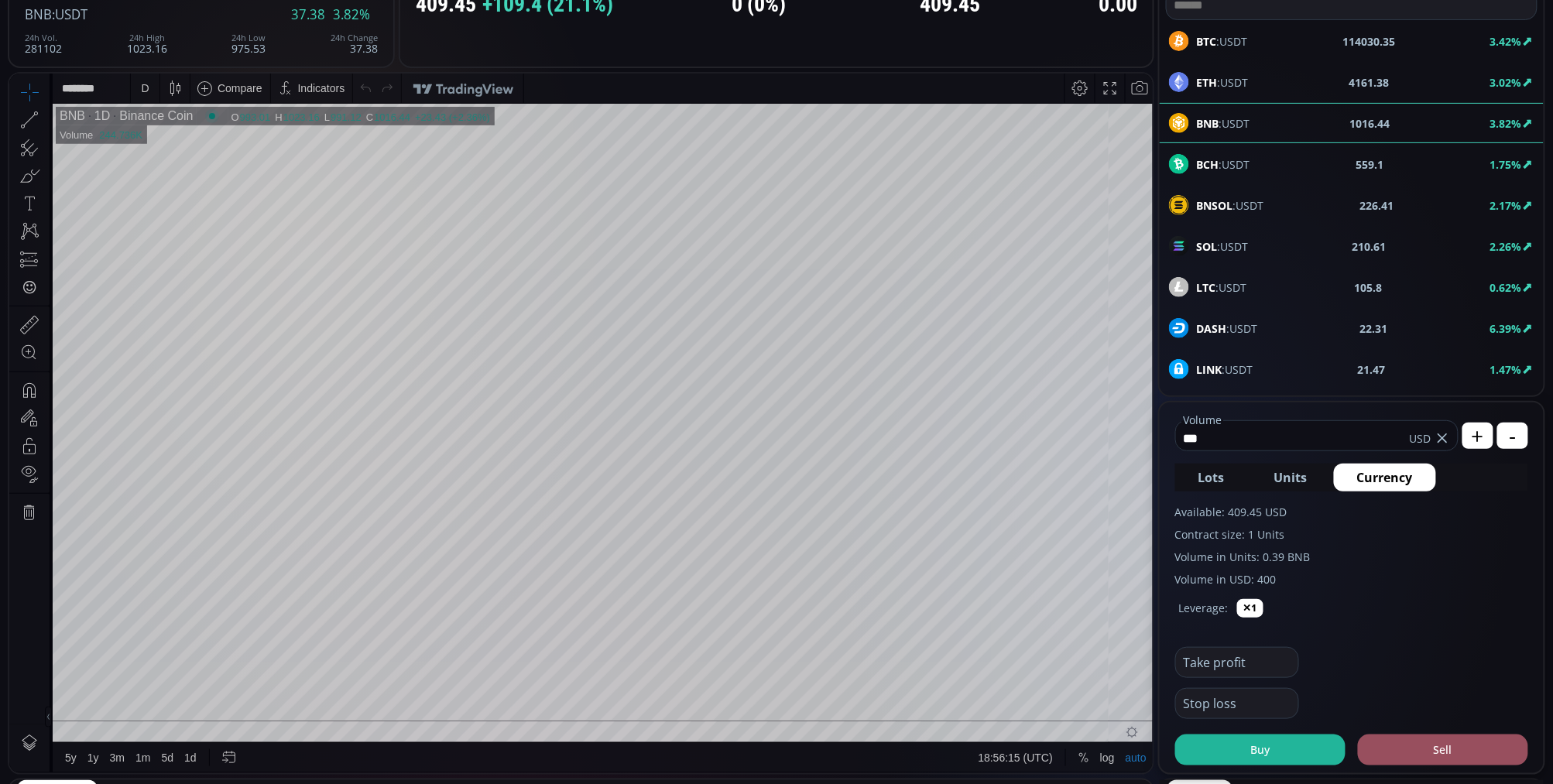
scroll to position [258, 0]
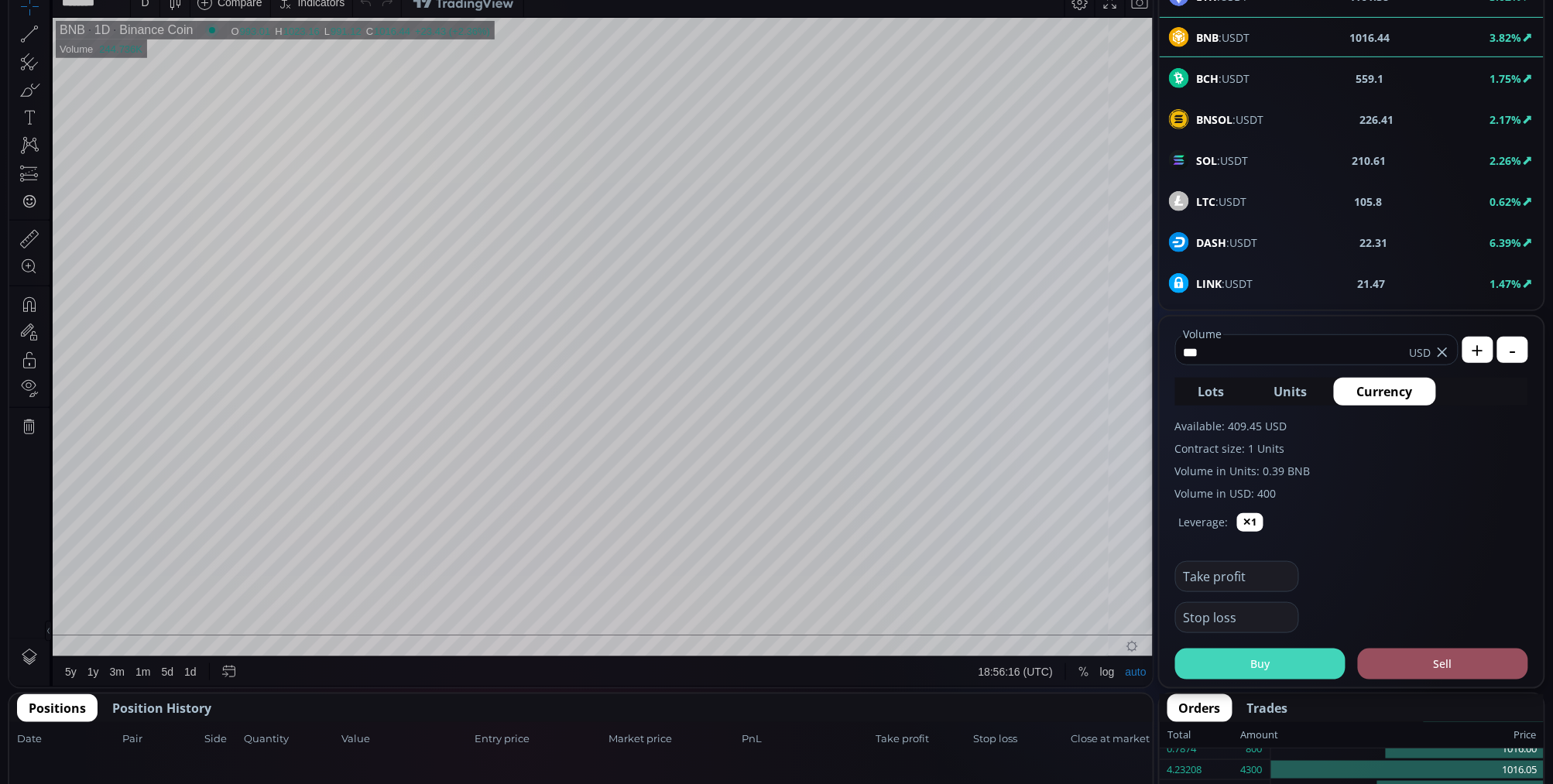
type input "***"
click at [1294, 667] on button "Buy" at bounding box center [1261, 664] width 171 height 31
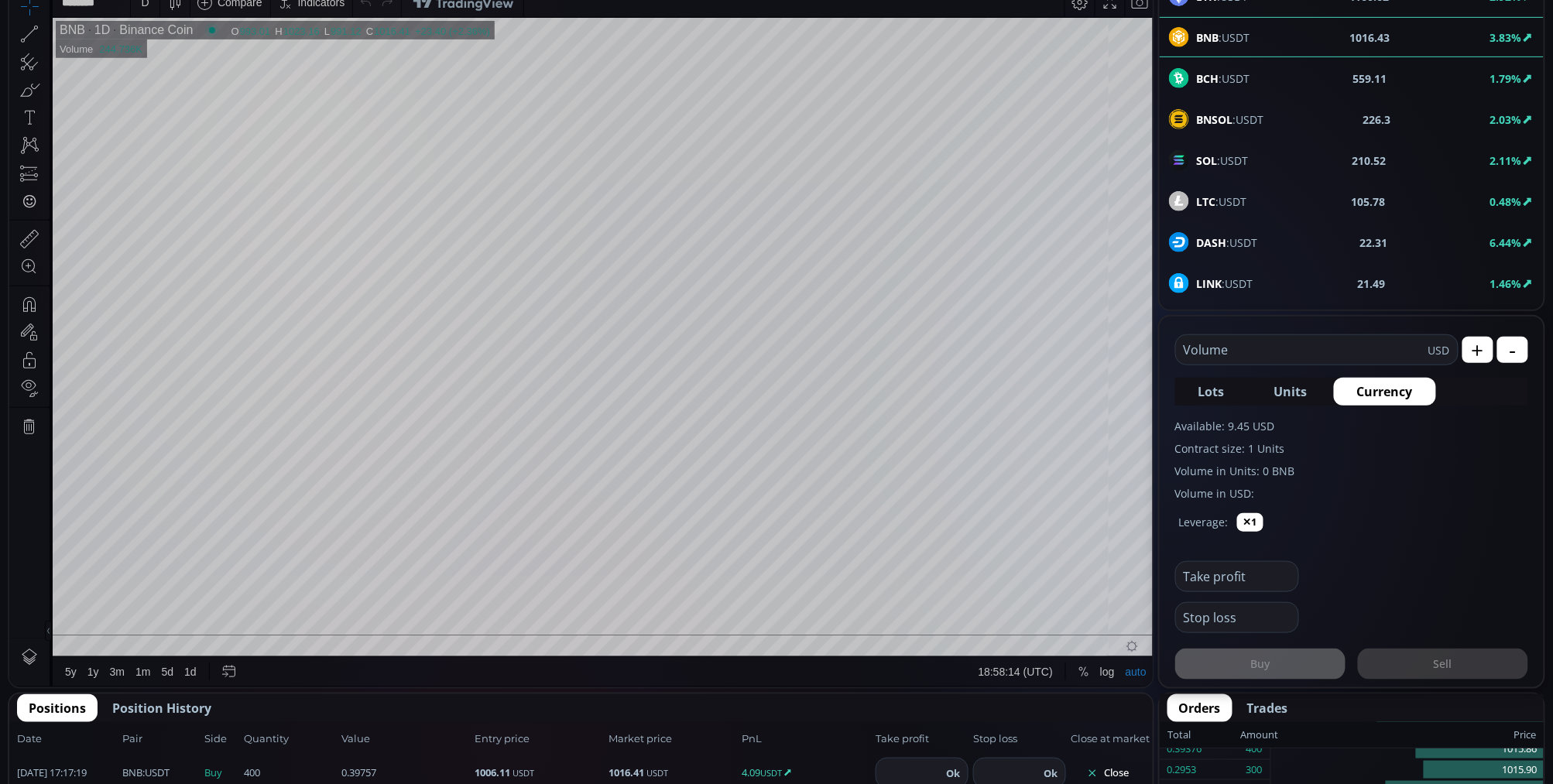
scroll to position [86, 0]
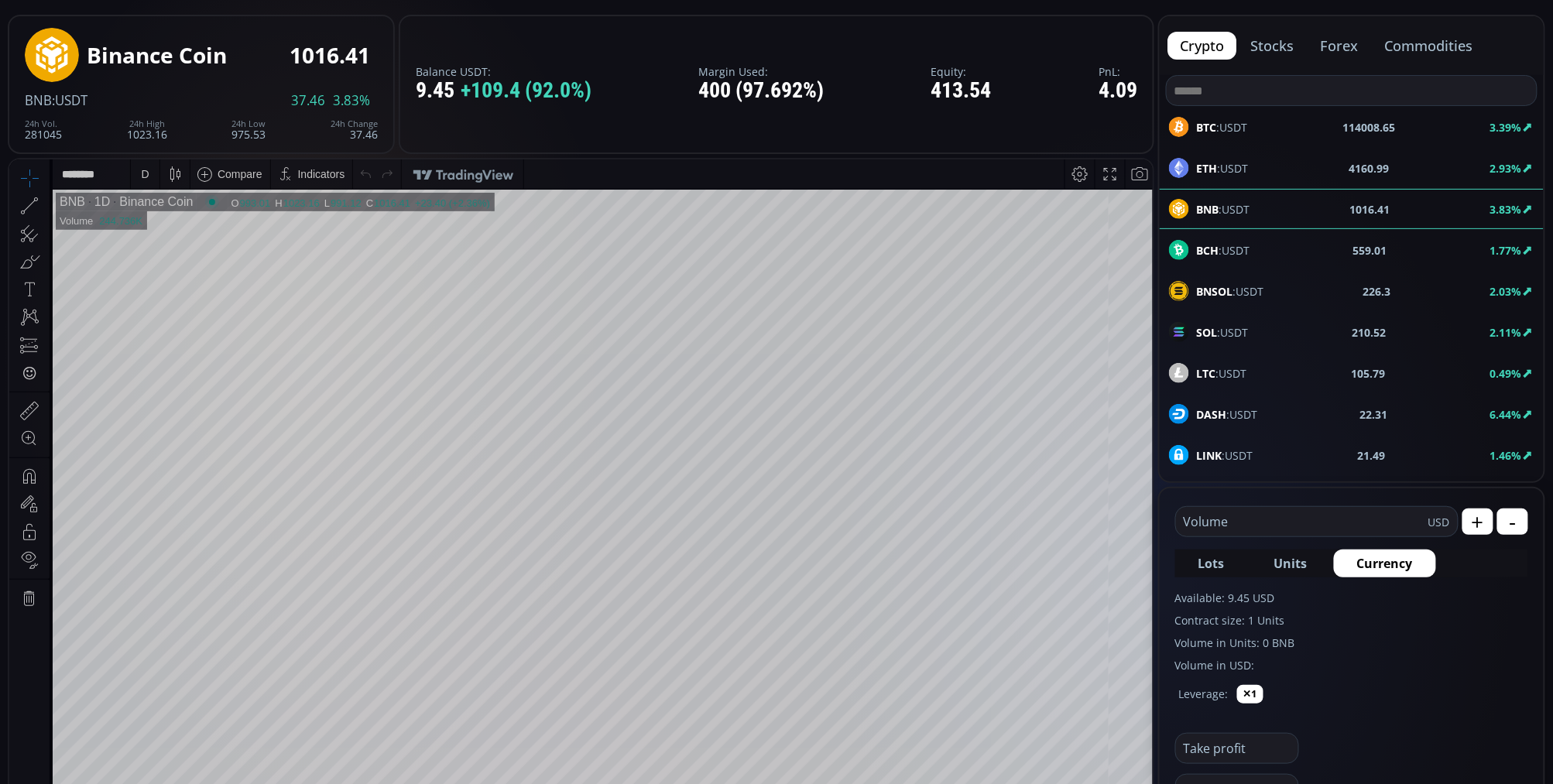
click at [141, 176] on div "D" at bounding box center [144, 173] width 13 height 29
click at [159, 221] on div "1 minute" at bounding box center [184, 229] width 109 height 24
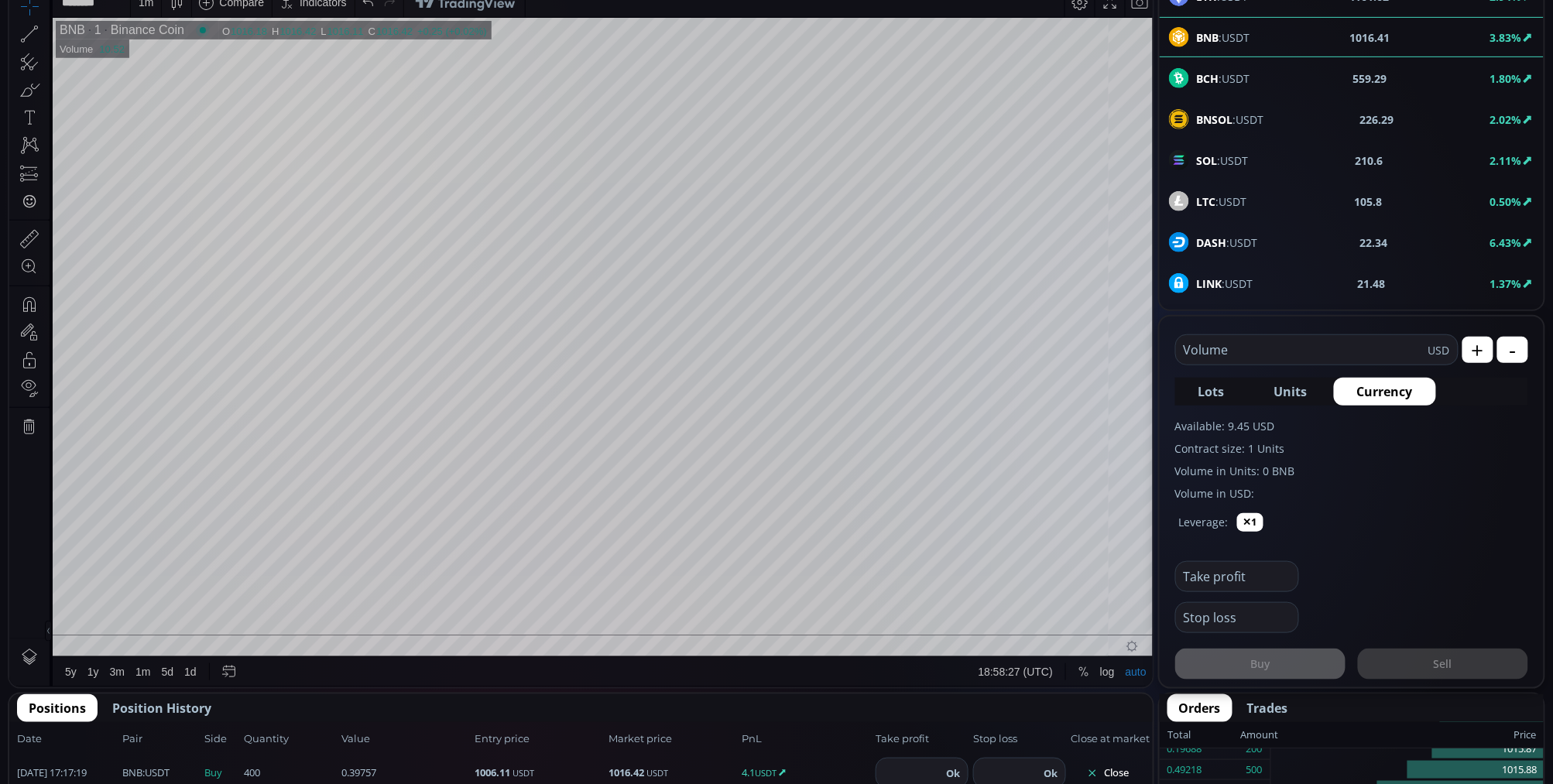
scroll to position [429, 0]
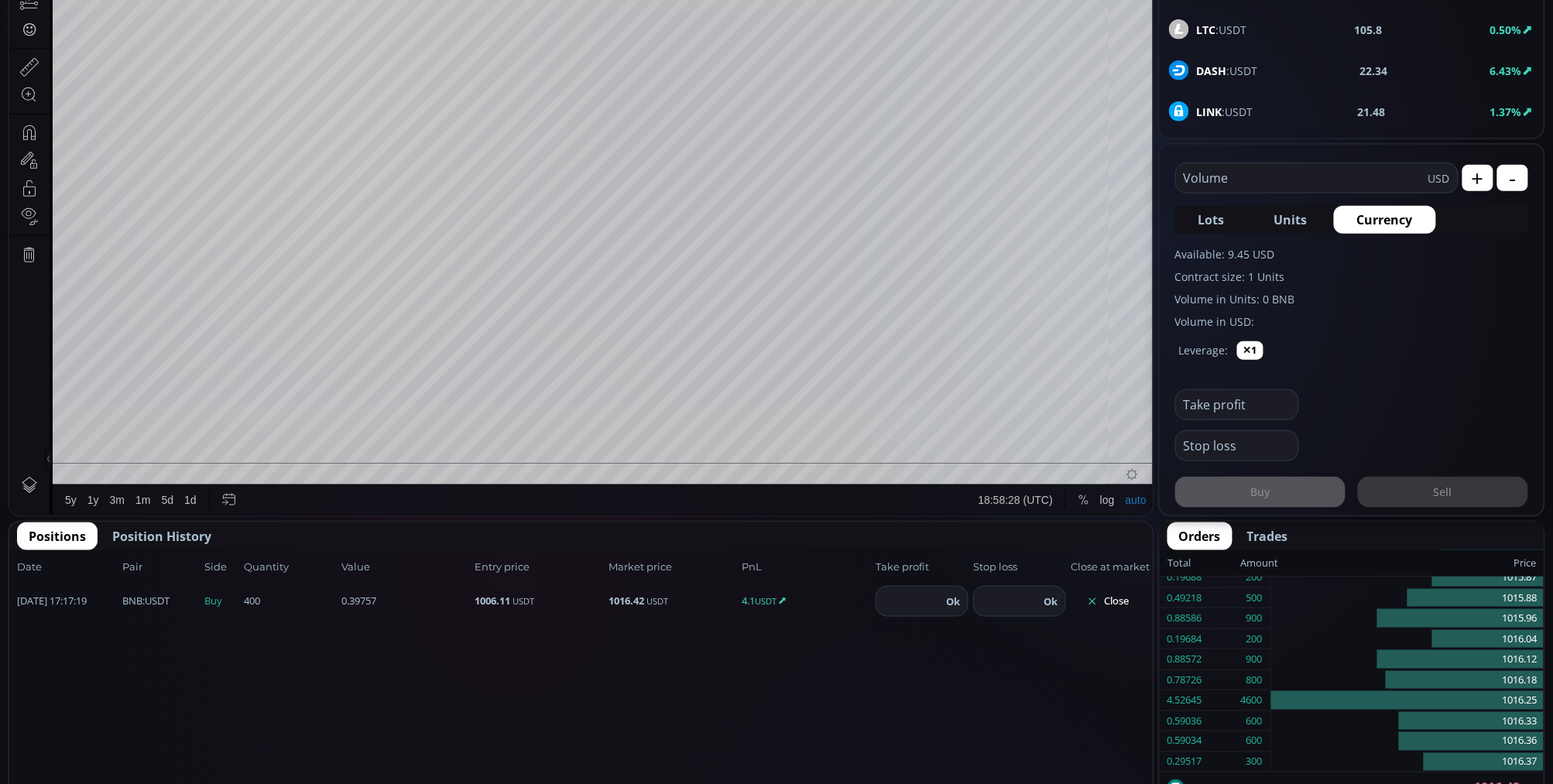
click at [1139, 604] on button "Close" at bounding box center [1108, 601] width 75 height 24
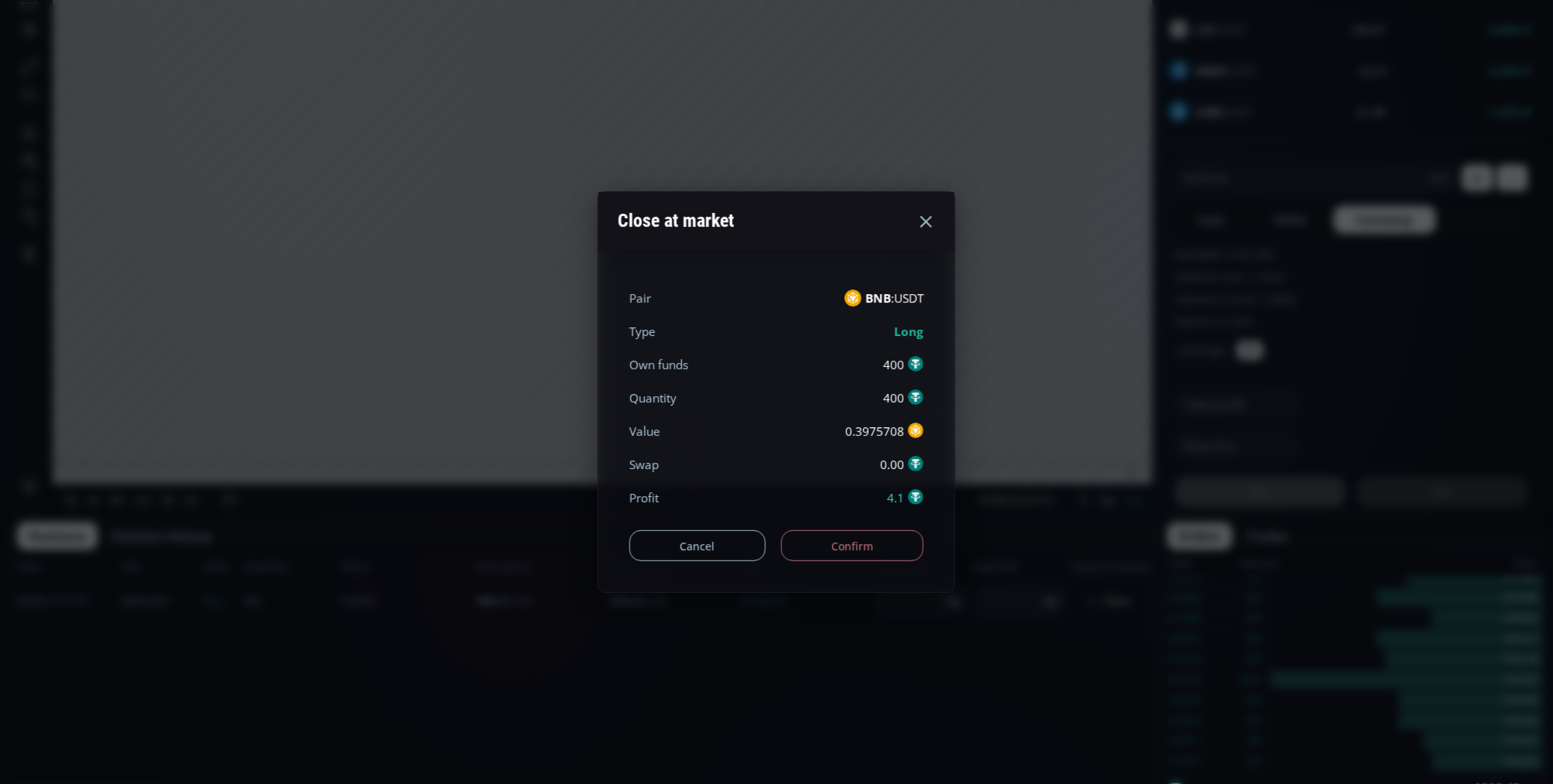
click at [917, 542] on div "Pair BNB :USDT Type Long Own funds 400 Quantity 400 Value 0.3975708 Swap 0.00 P…" at bounding box center [776, 421] width 356 height 342
click at [916, 543] on button "Confirm" at bounding box center [853, 546] width 143 height 31
